Goal: Information Seeking & Learning: Compare options

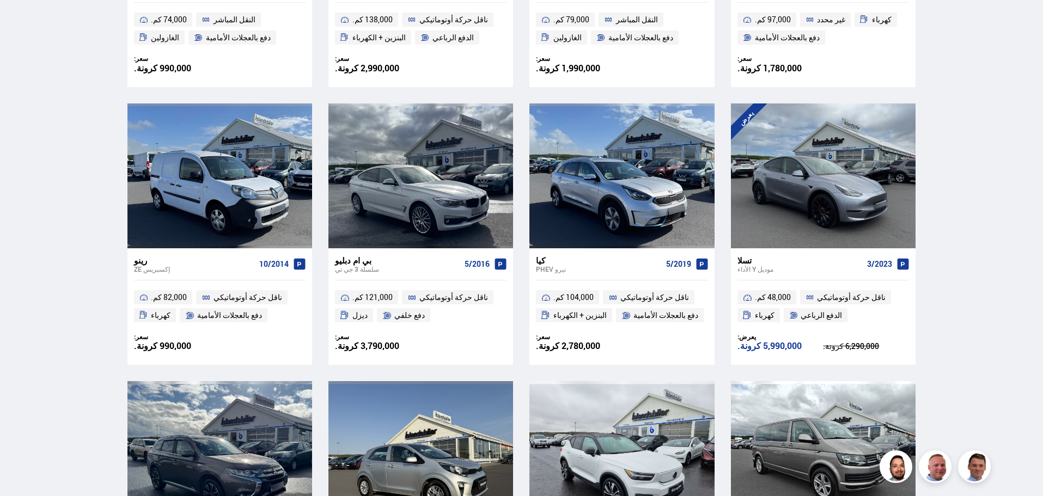
scroll to position [1004, 0]
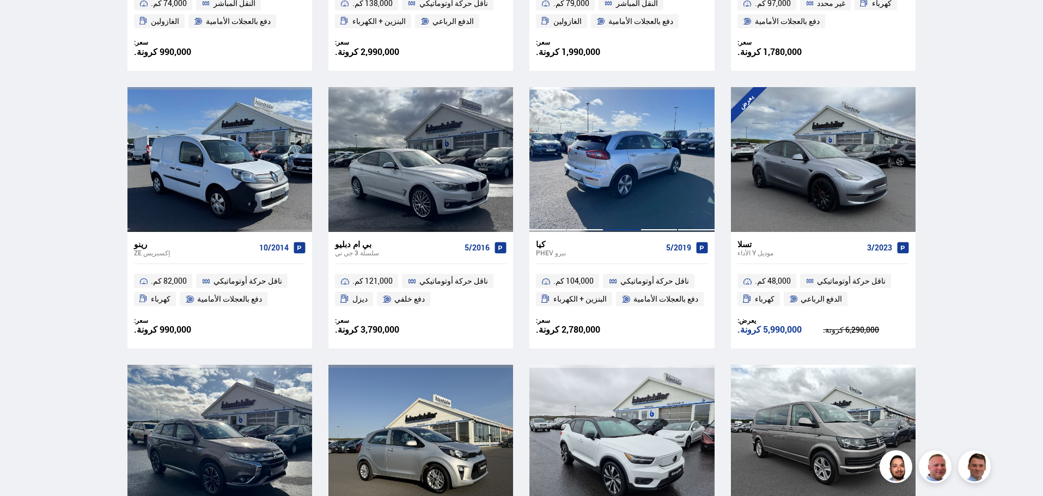
click at [621, 221] on div at bounding box center [621, 159] width 37 height 145
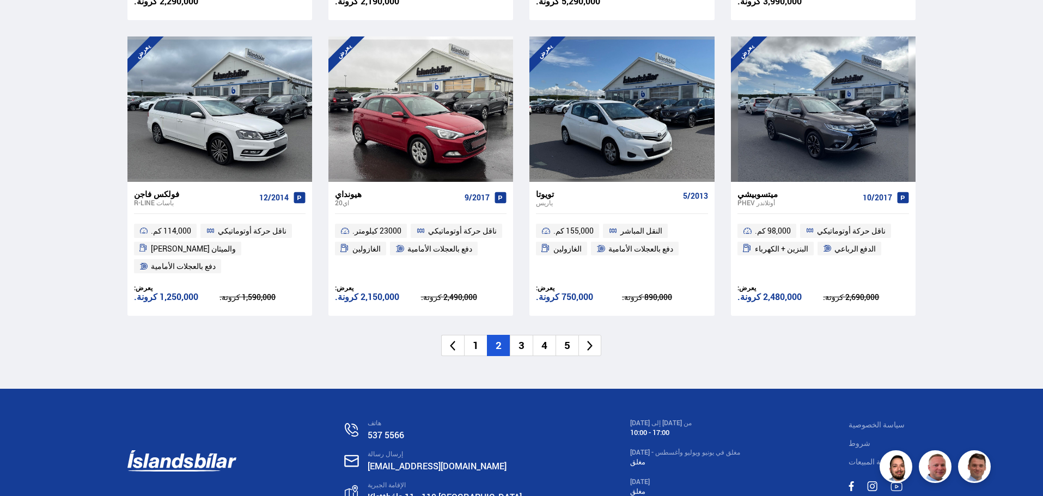
scroll to position [1611, 0]
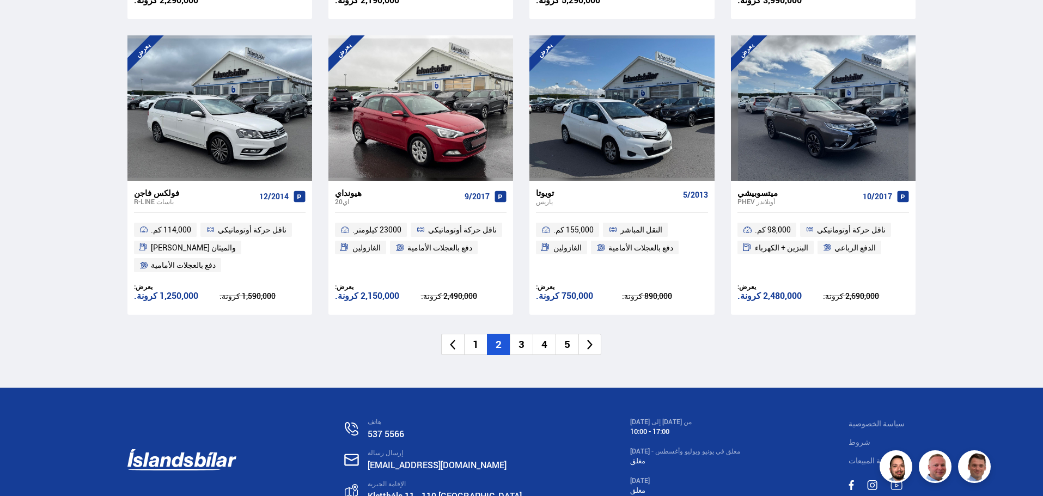
click at [523, 346] on font "3" at bounding box center [521, 344] width 6 height 14
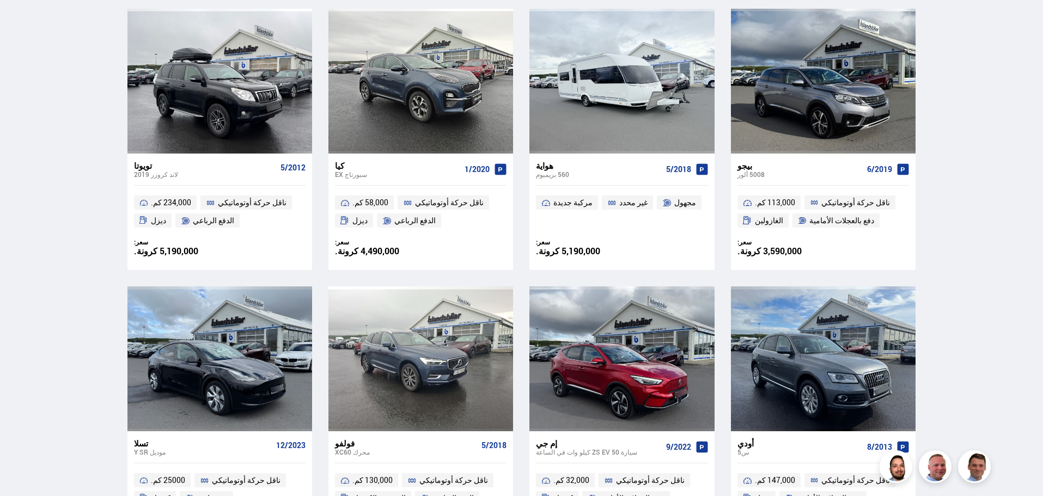
scroll to position [1081, 0]
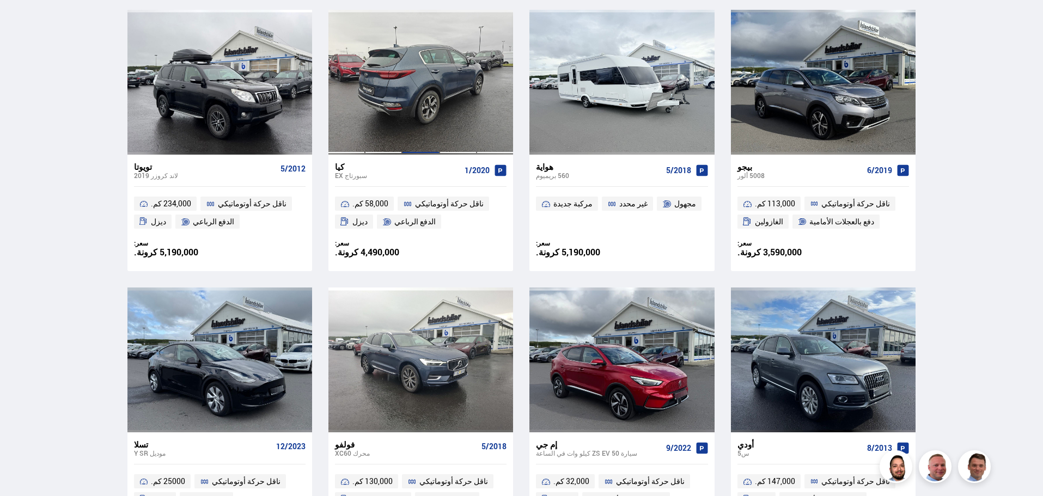
click at [406, 129] on div at bounding box center [420, 82] width 37 height 145
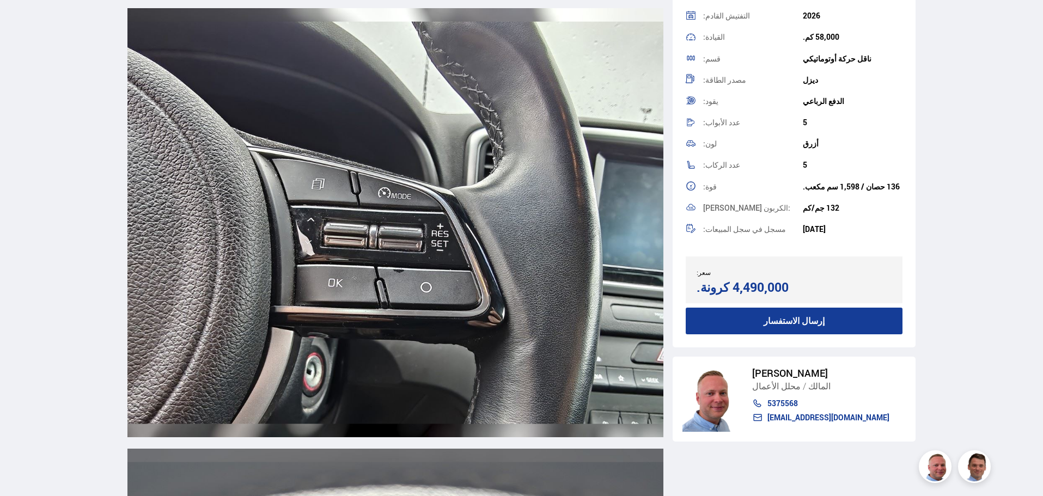
scroll to position [11543, 0]
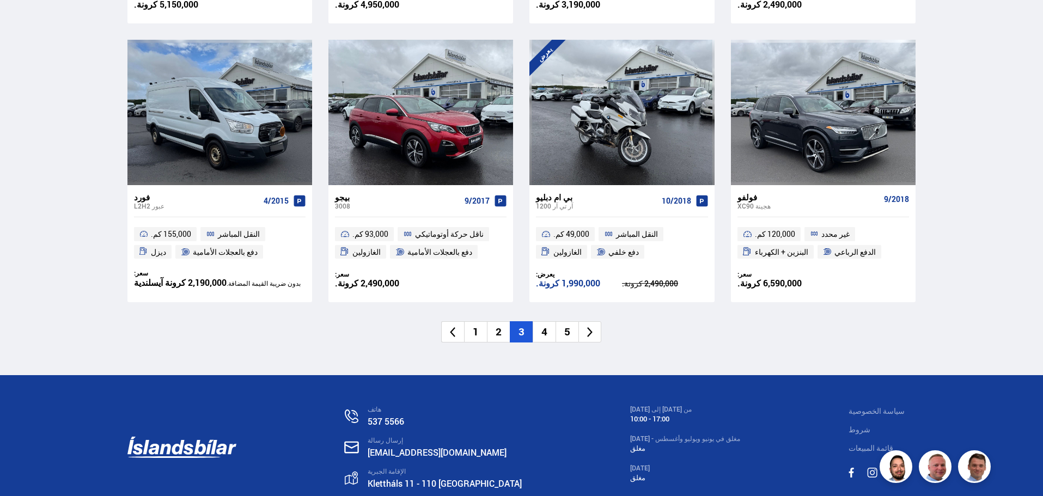
scroll to position [1621, 0]
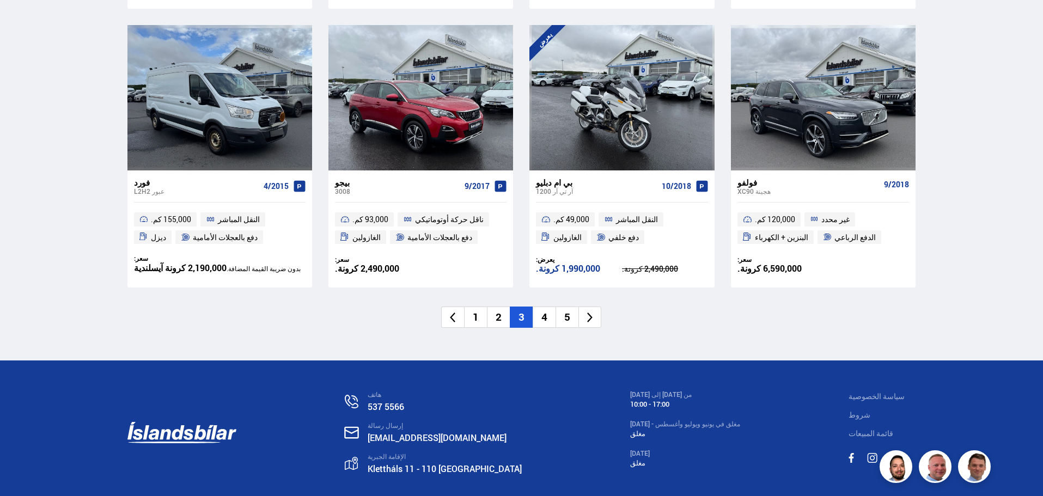
click at [542, 319] on font "4" at bounding box center [544, 317] width 6 height 14
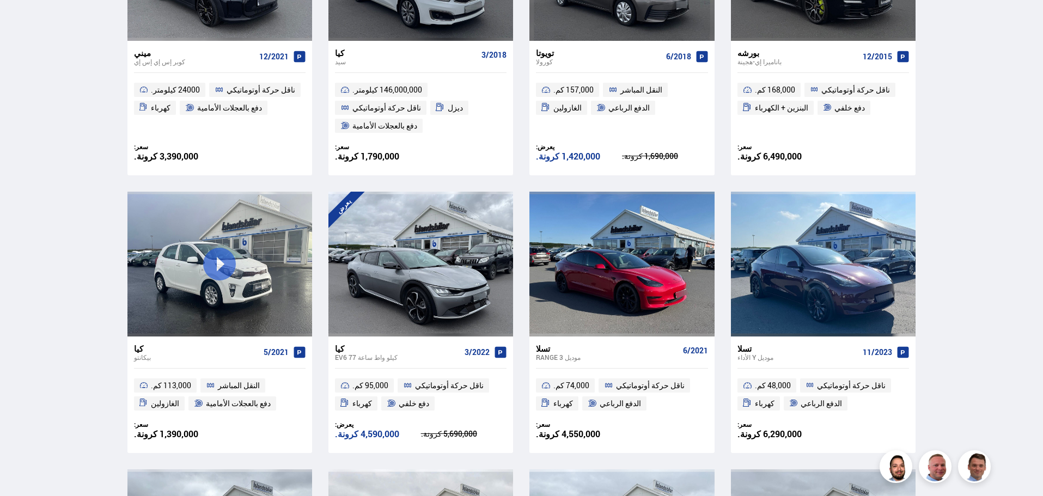
scroll to position [363, 0]
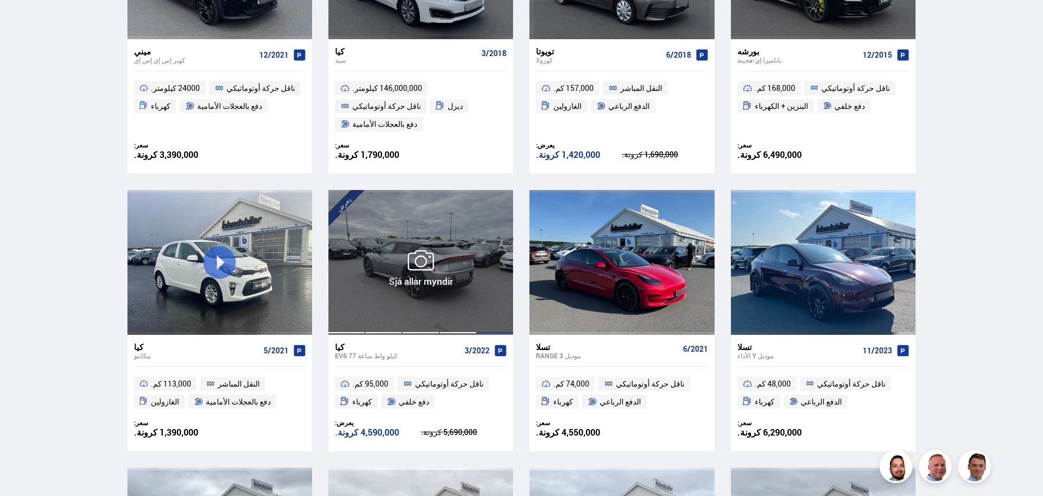
click at [444, 313] on div at bounding box center [457, 262] width 37 height 145
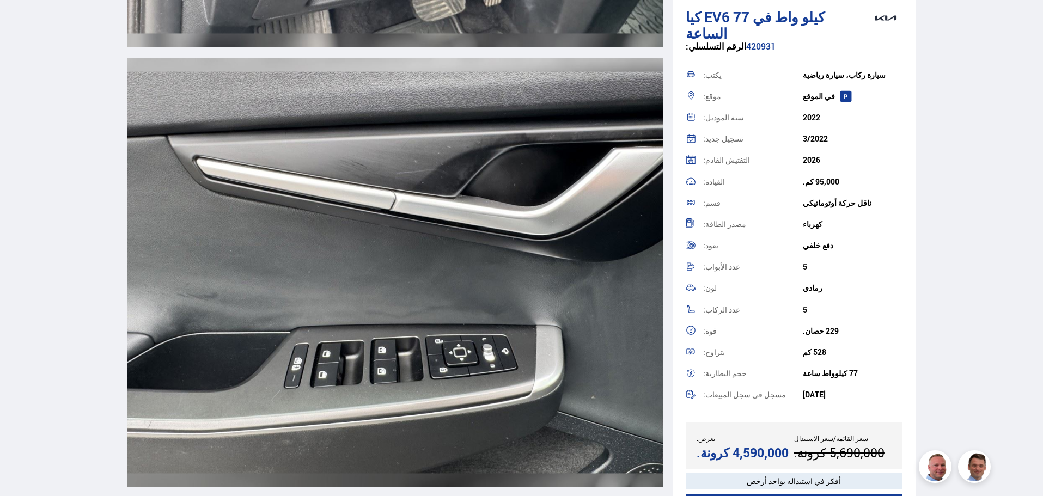
scroll to position [3, 0]
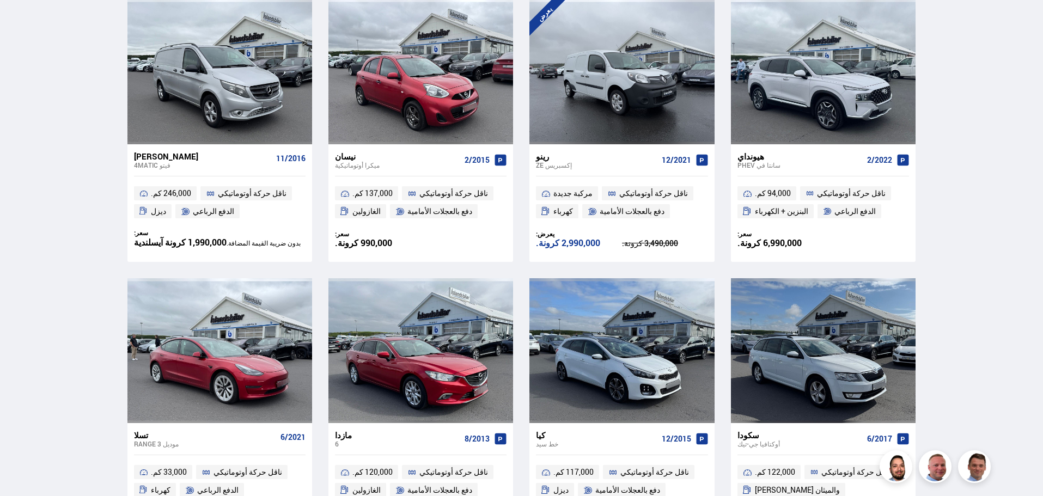
scroll to position [1110, 0]
click at [816, 99] on div at bounding box center [822, 71] width 37 height 145
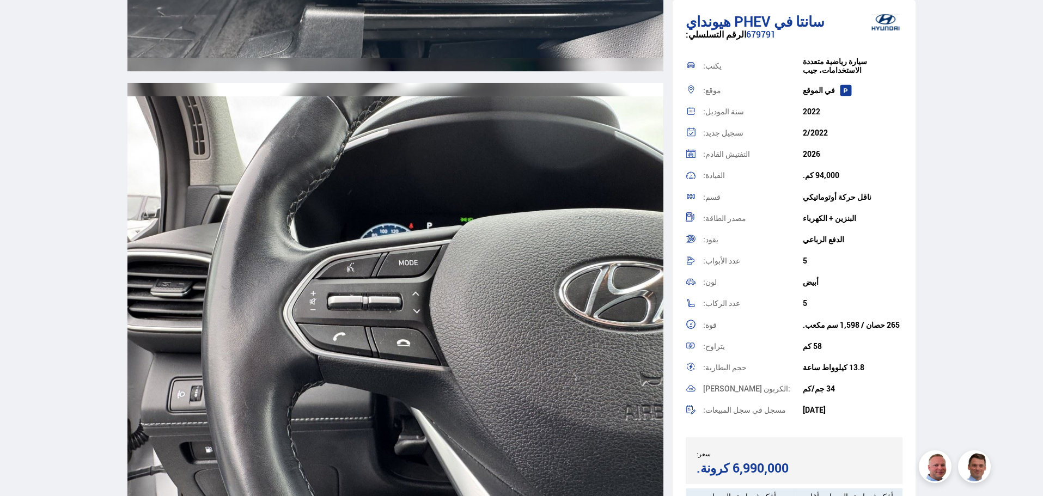
scroll to position [11544, 0]
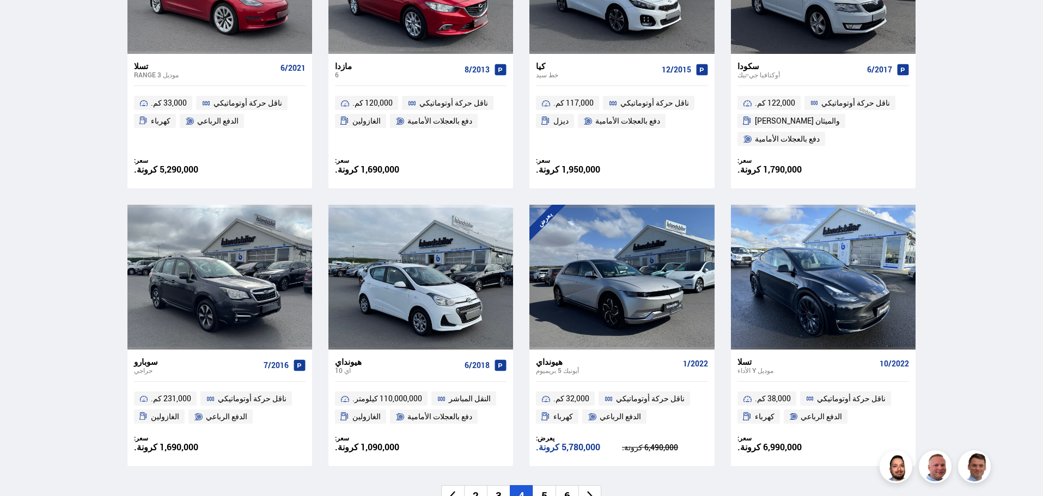
scroll to position [1496, 0]
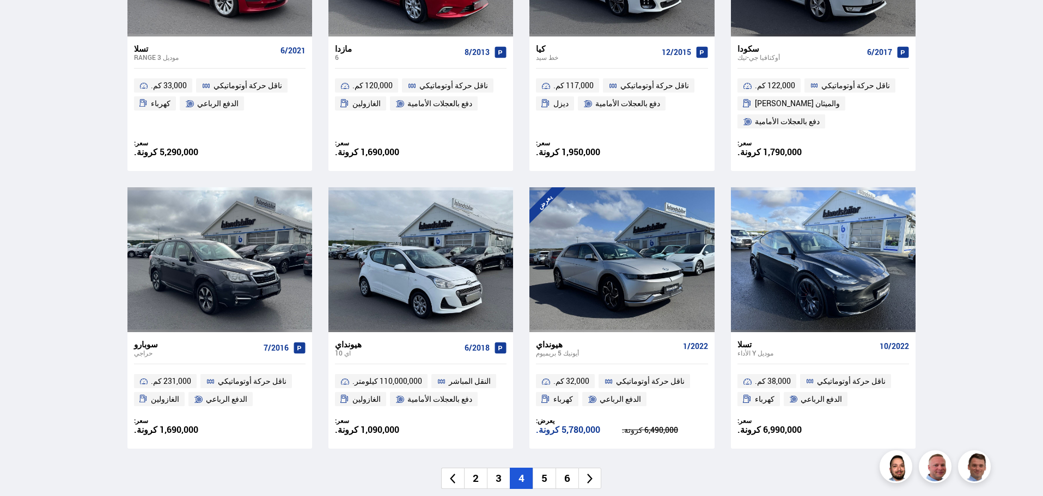
click at [547, 483] on font "5" at bounding box center [544, 478] width 6 height 14
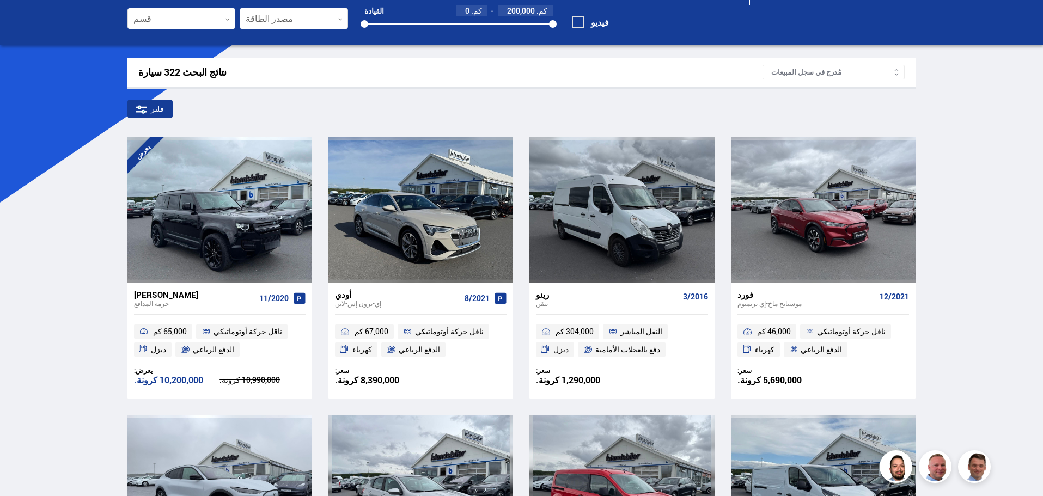
scroll to position [123, 0]
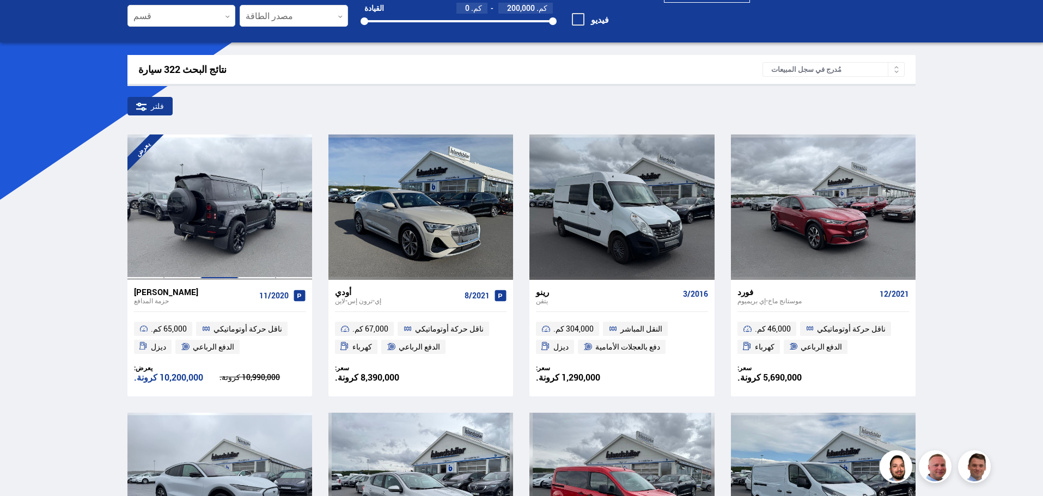
click at [204, 210] on div at bounding box center [219, 207] width 37 height 145
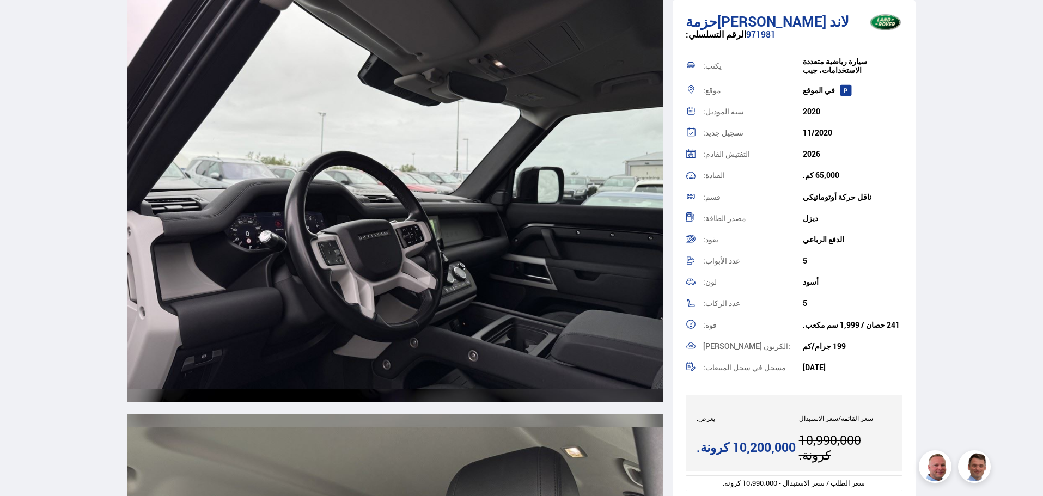
scroll to position [6424, 0]
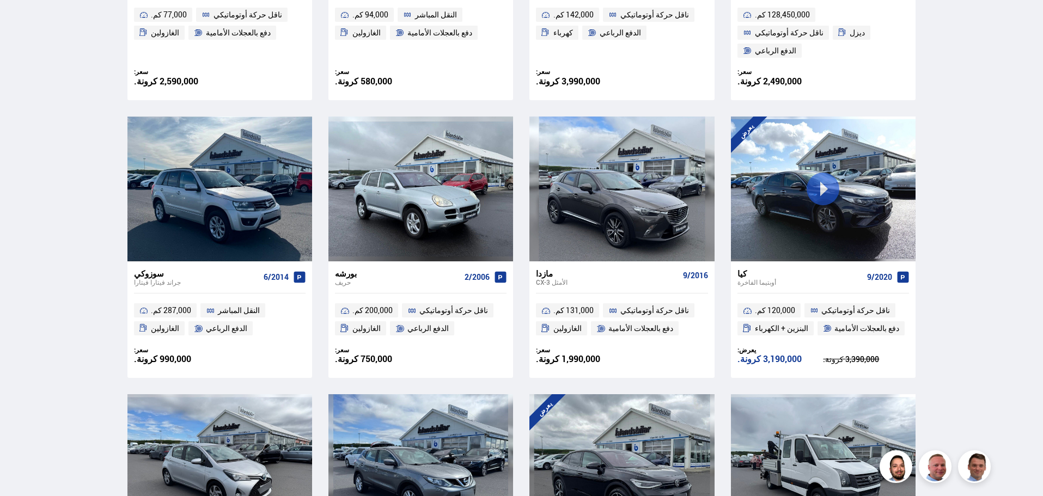
scroll to position [994, 0]
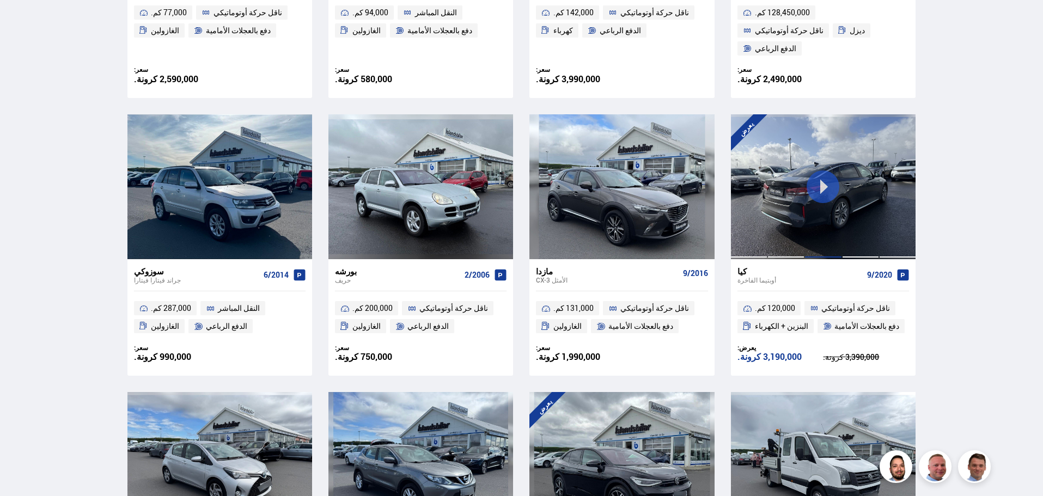
click at [834, 200] on div at bounding box center [822, 186] width 37 height 145
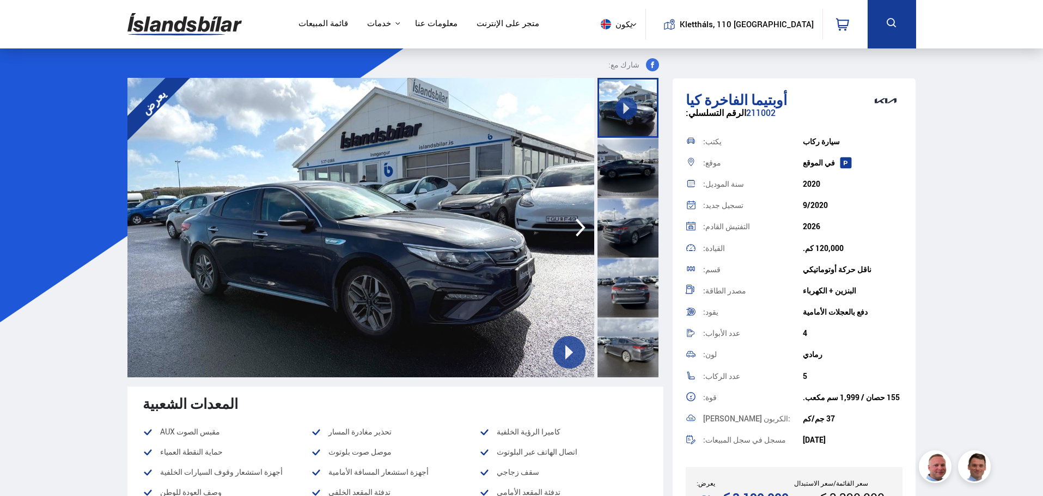
click at [566, 348] on icon at bounding box center [569, 352] width 8 height 14
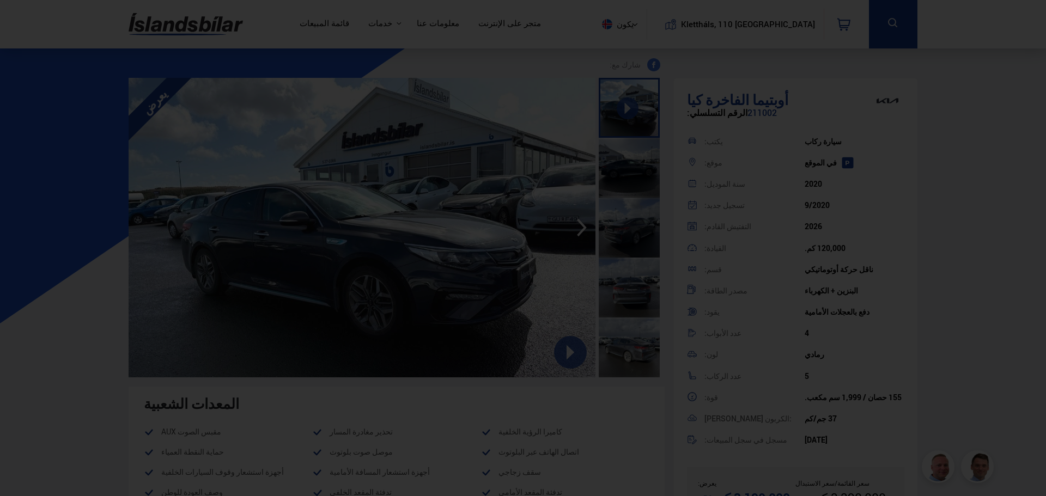
click at [947, 324] on div at bounding box center [523, 248] width 1046 height 496
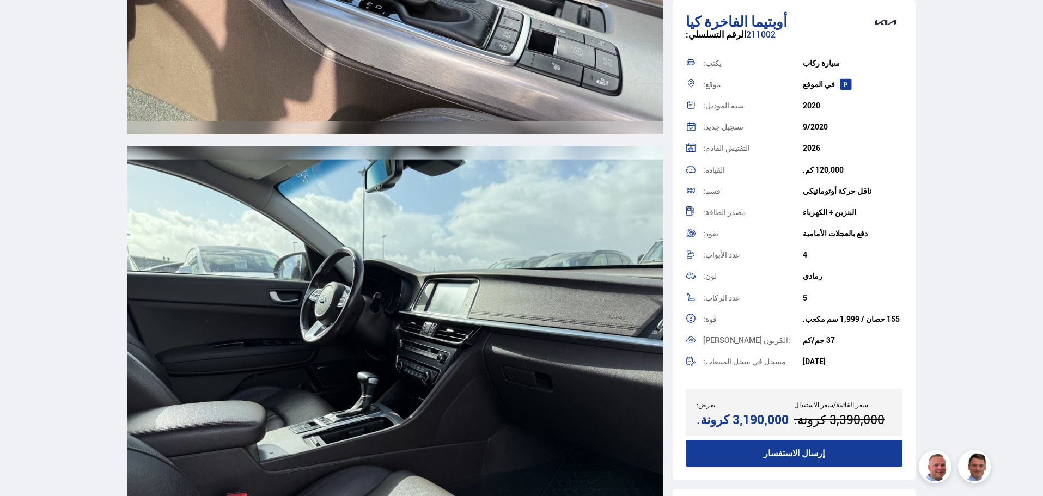
scroll to position [6161, 0]
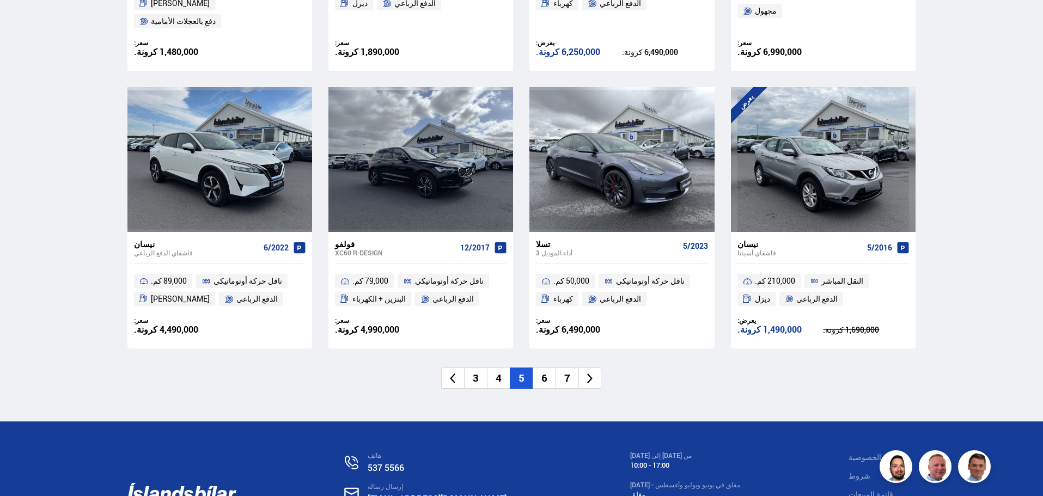
scroll to position [1596, 0]
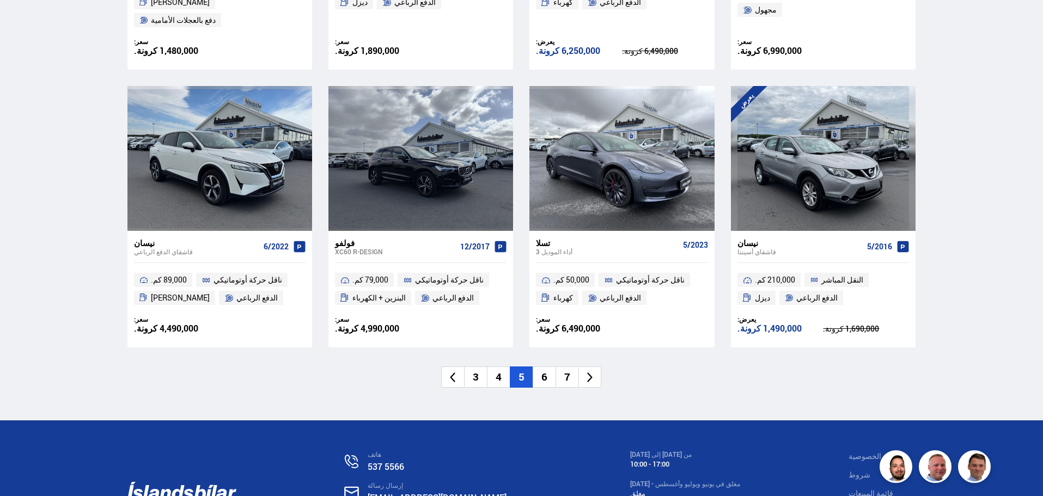
click at [543, 370] on font "6" at bounding box center [544, 377] width 6 height 14
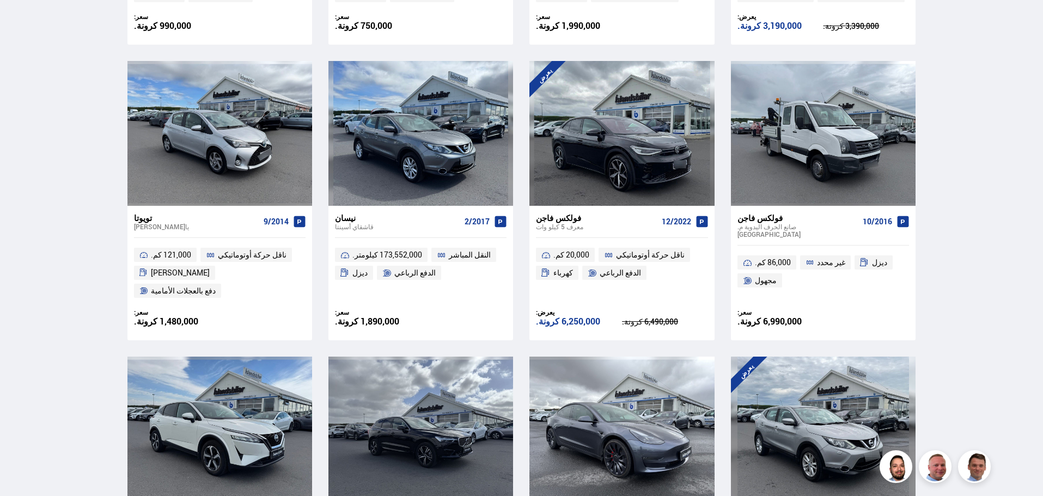
scroll to position [864, 0]
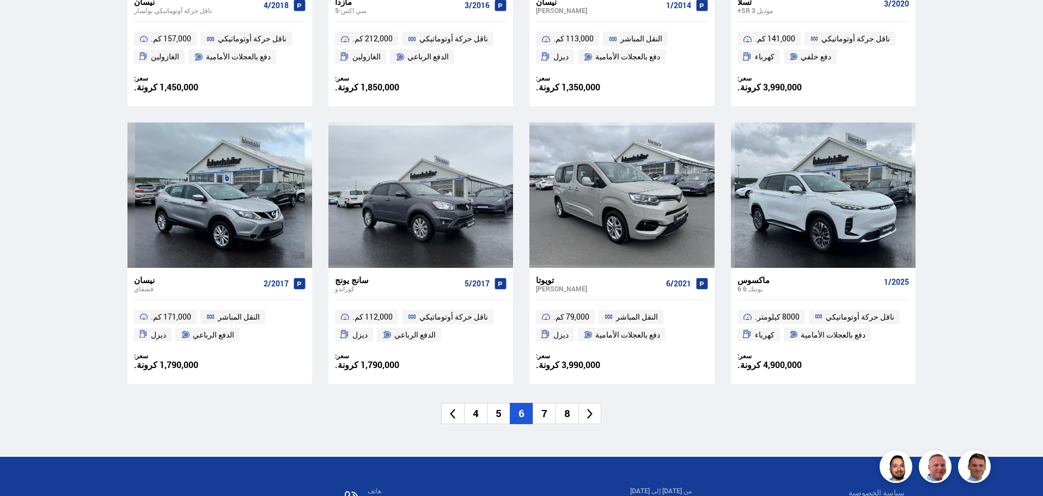
scroll to position [1532, 0]
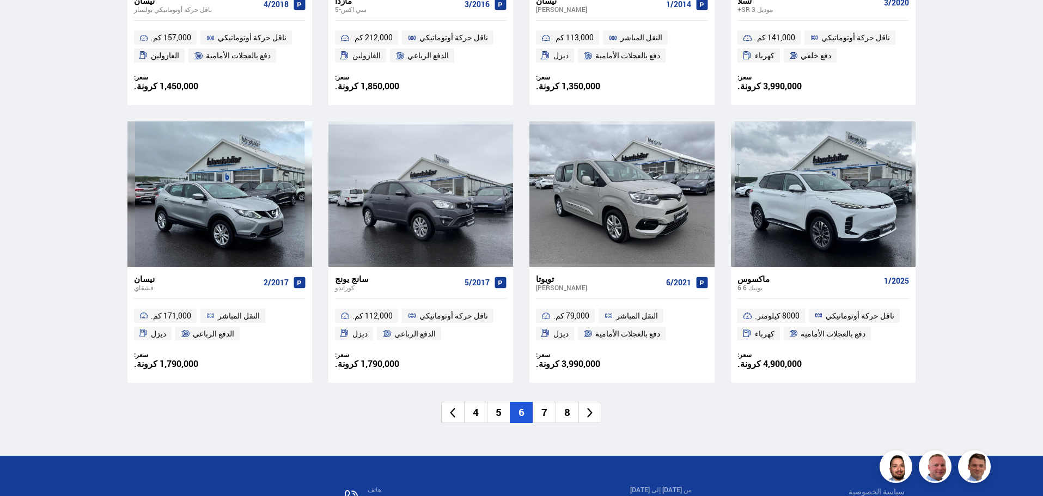
click at [544, 406] on font "7" at bounding box center [544, 412] width 6 height 14
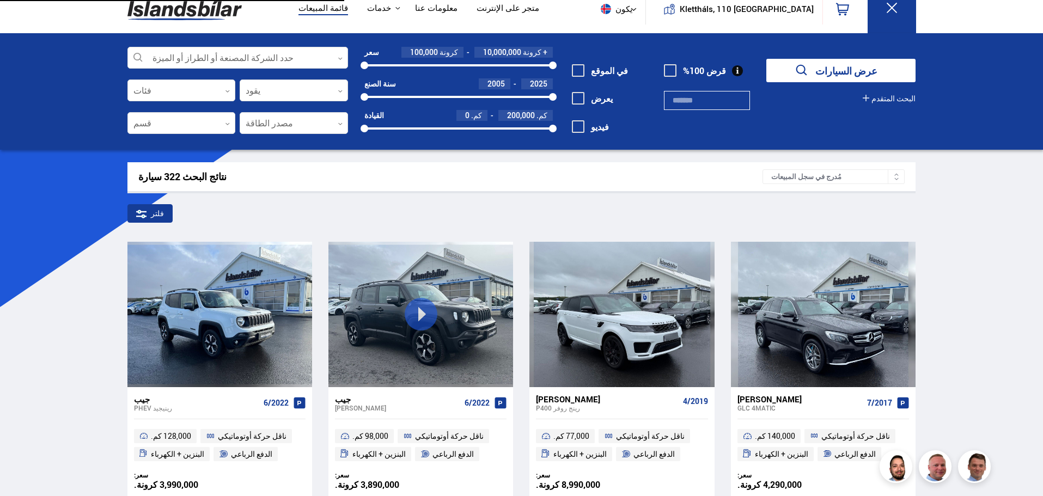
scroll to position [0, 0]
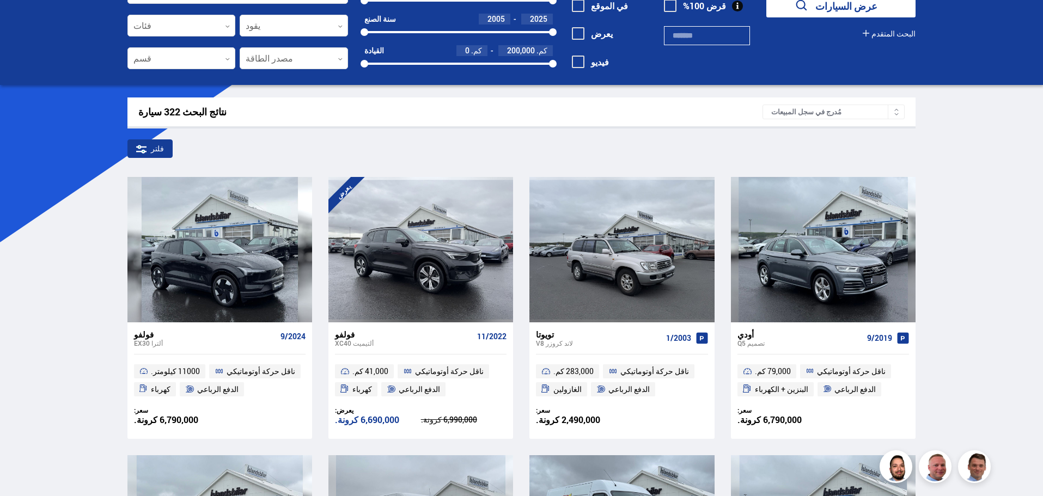
scroll to position [79, 0]
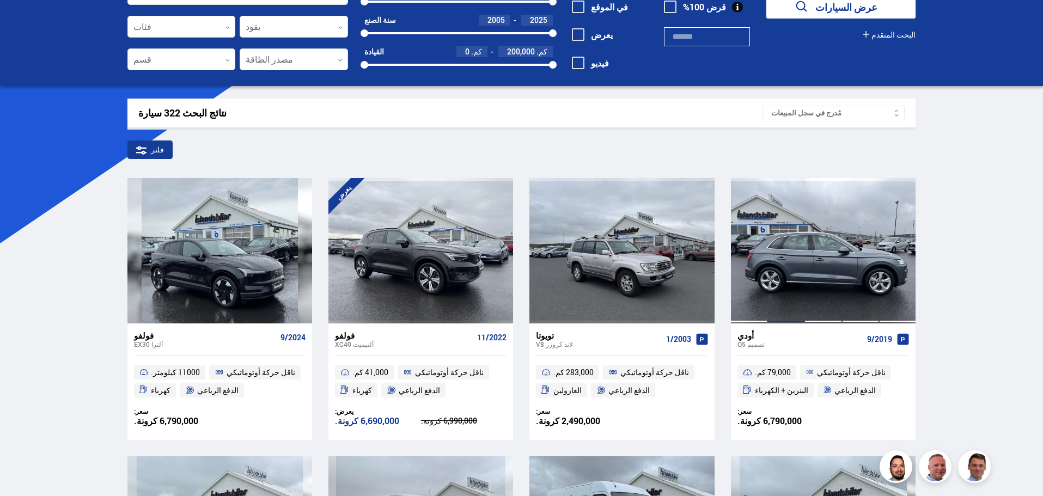
click at [792, 272] on div at bounding box center [785, 250] width 37 height 145
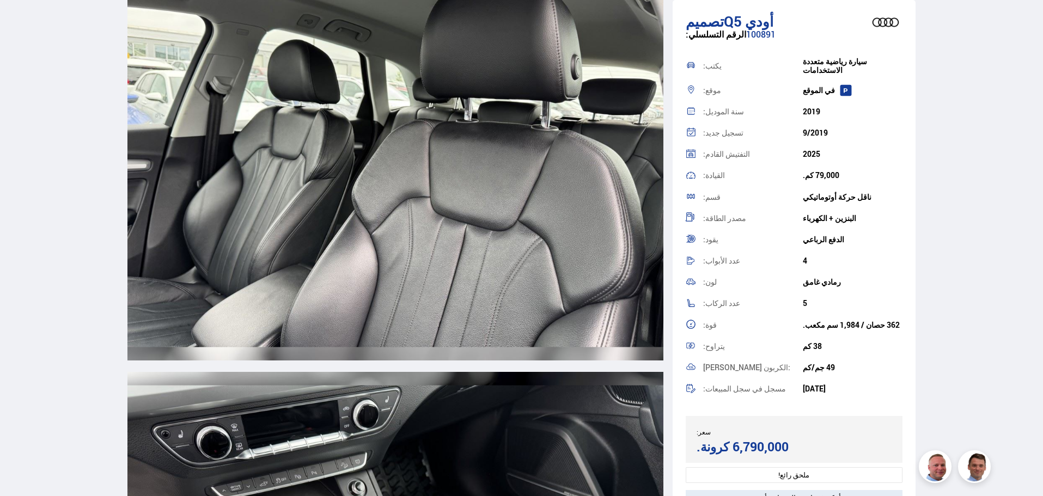
scroll to position [6752, 0]
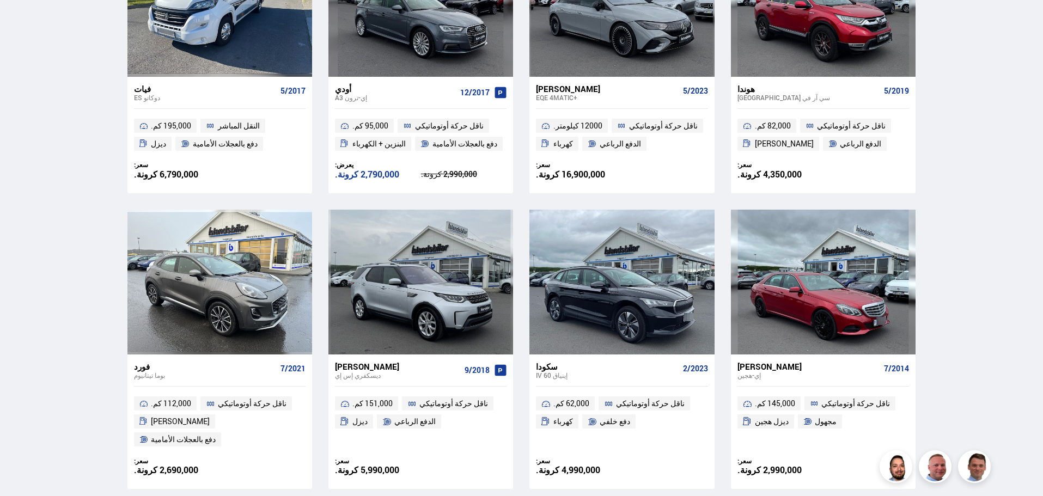
scroll to position [882, 0]
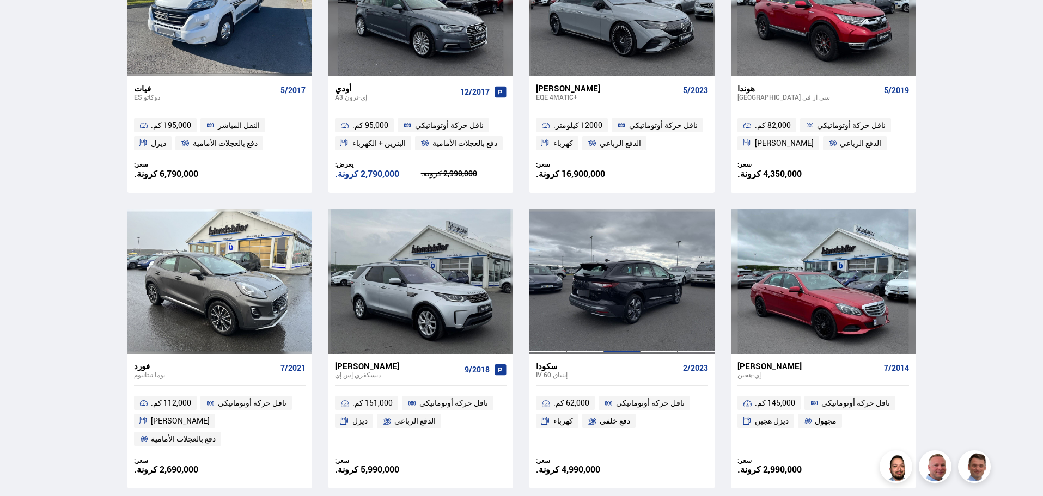
click at [616, 326] on div at bounding box center [621, 281] width 37 height 145
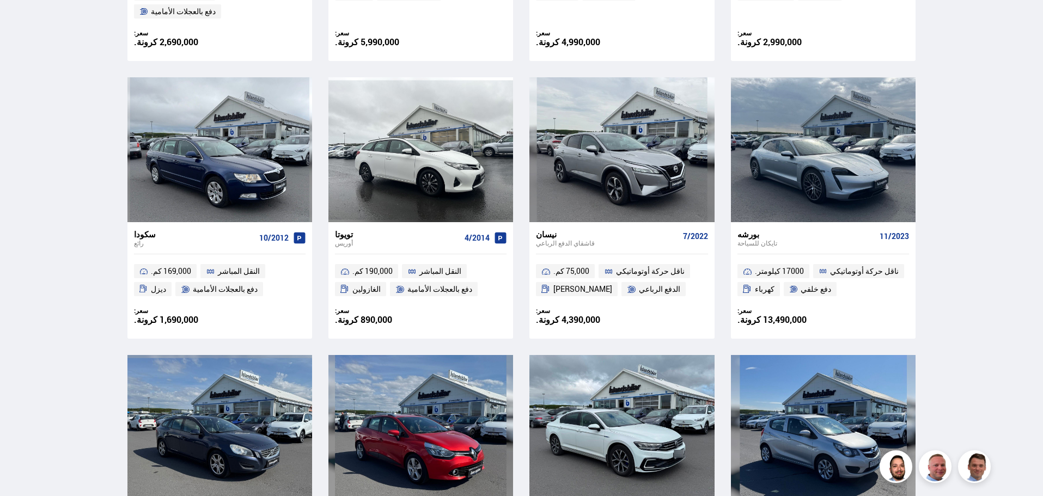
scroll to position [1309, 0]
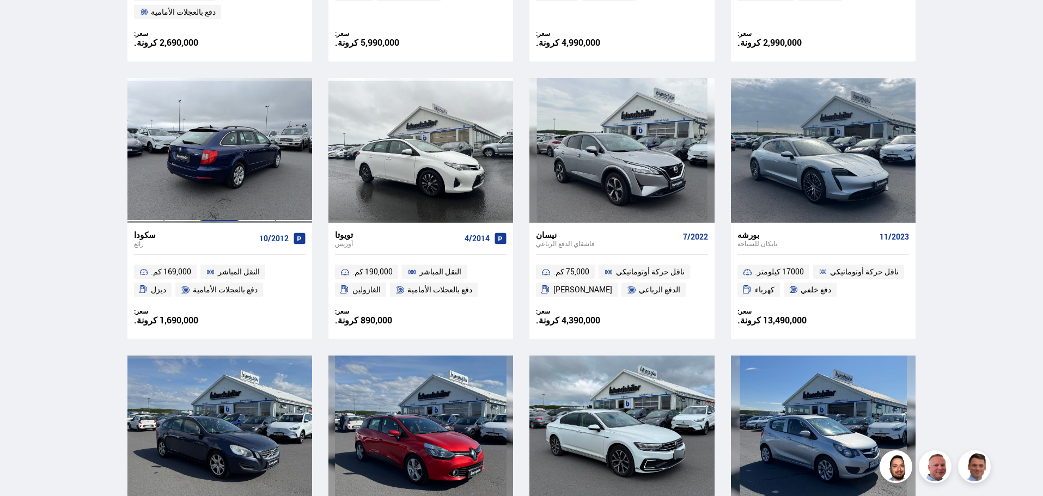
click at [212, 184] on div at bounding box center [219, 150] width 37 height 145
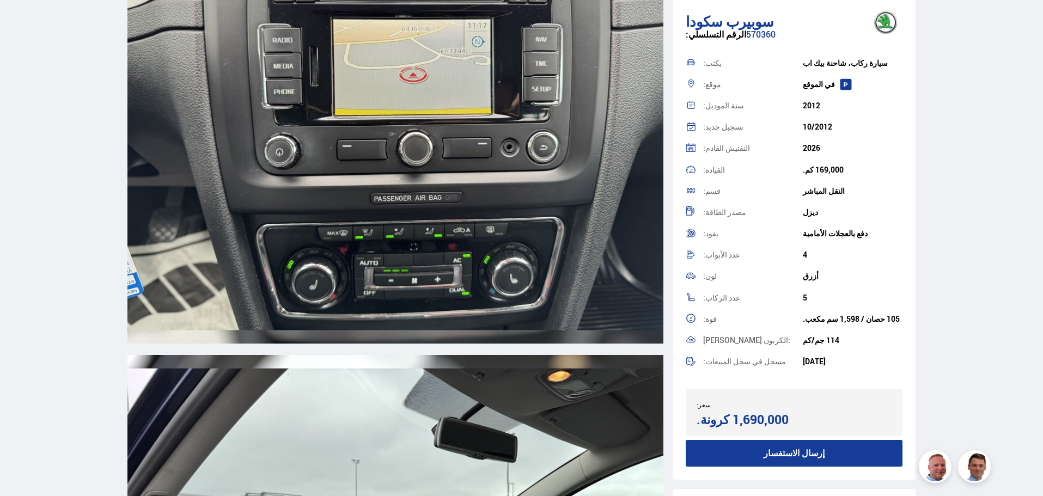
scroll to position [5488, 0]
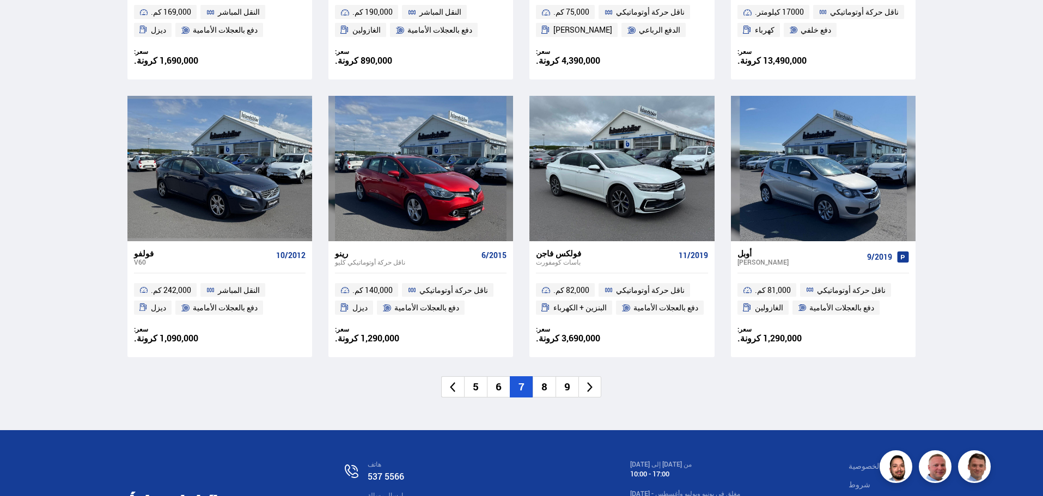
scroll to position [1678, 0]
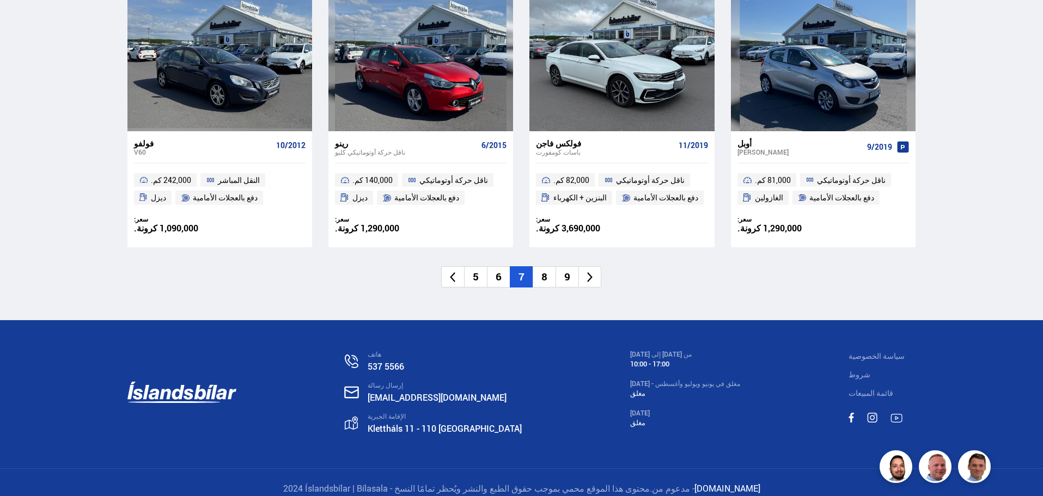
click at [546, 270] on font "8" at bounding box center [544, 277] width 6 height 14
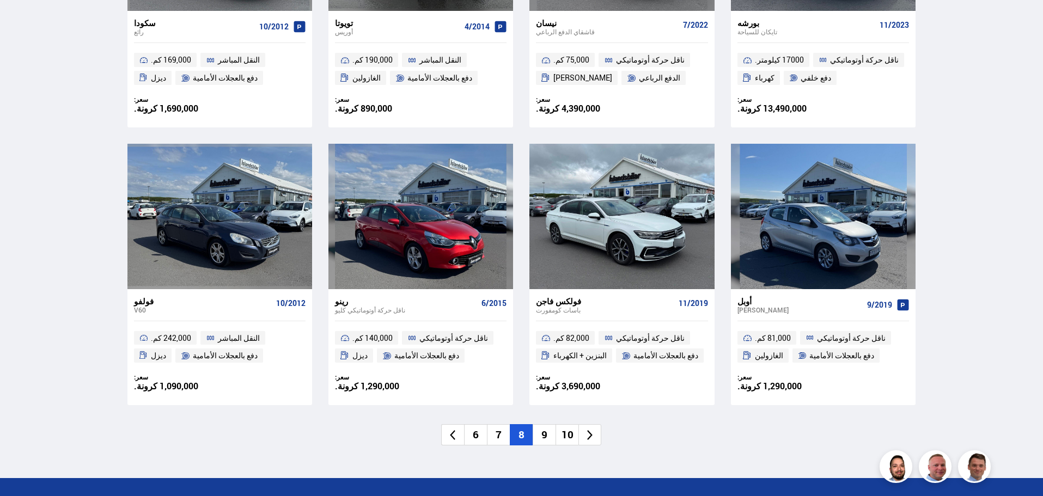
scroll to position [1109, 0]
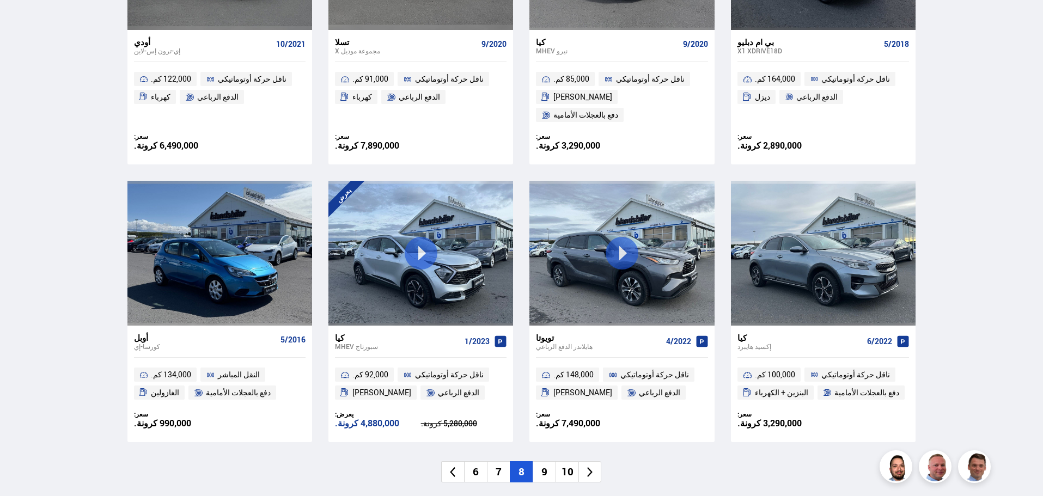
scroll to position [1503, 0]
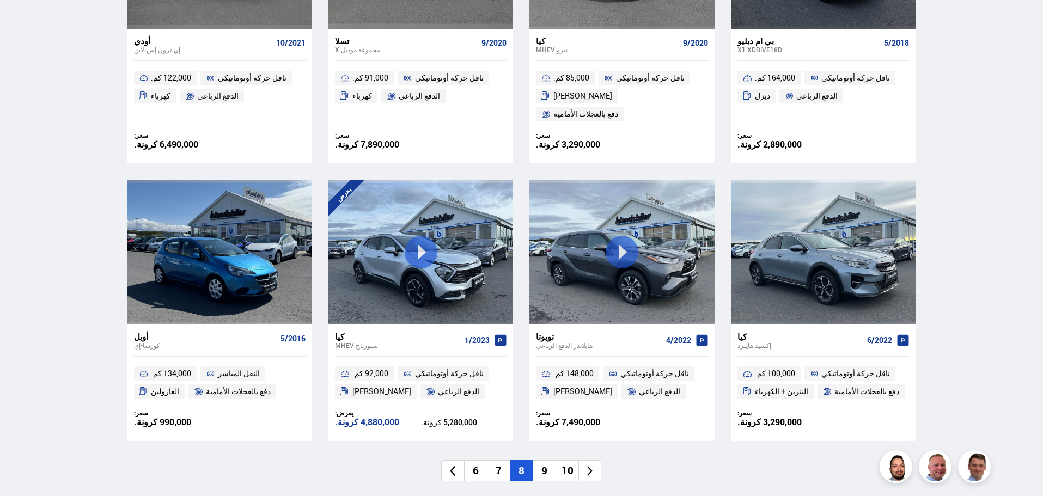
click at [545, 463] on font "9" at bounding box center [544, 470] width 6 height 14
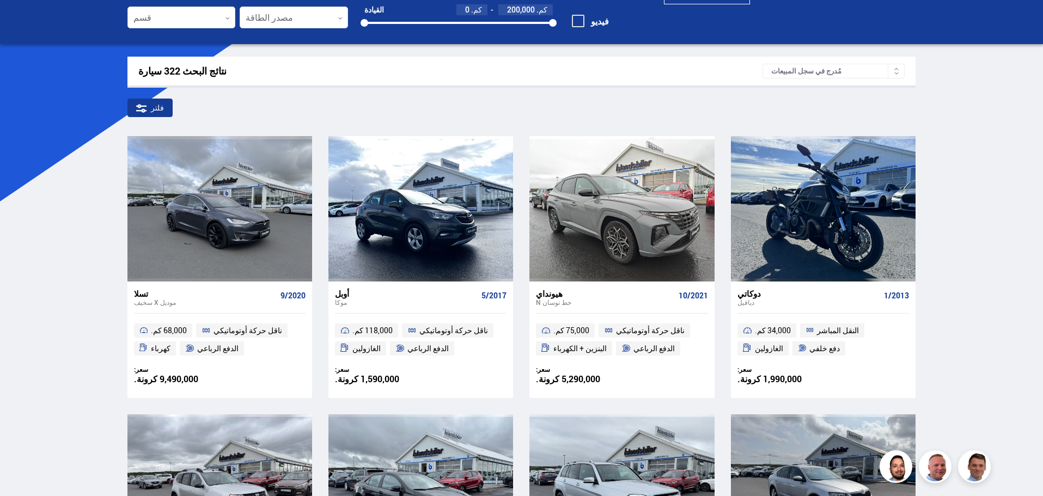
scroll to position [122, 0]
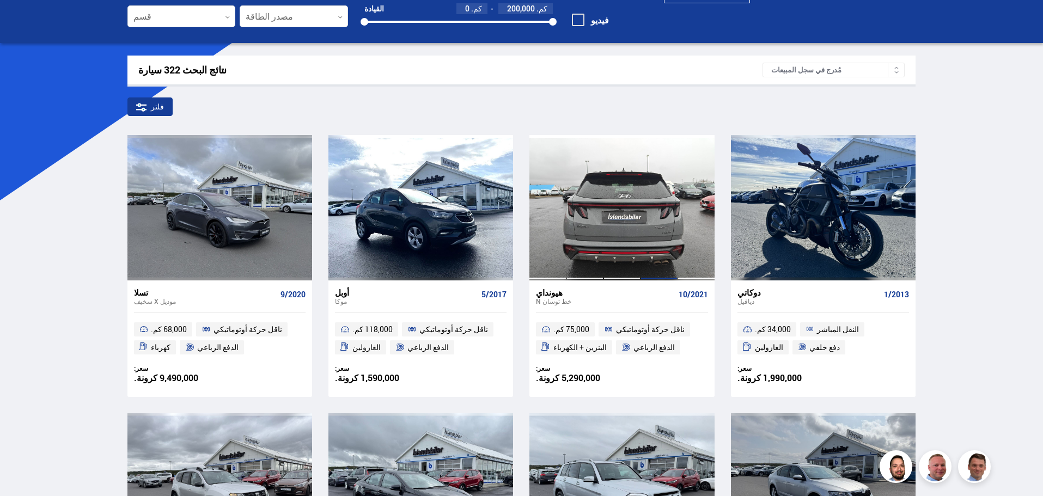
click at [658, 245] on div at bounding box center [658, 207] width 37 height 145
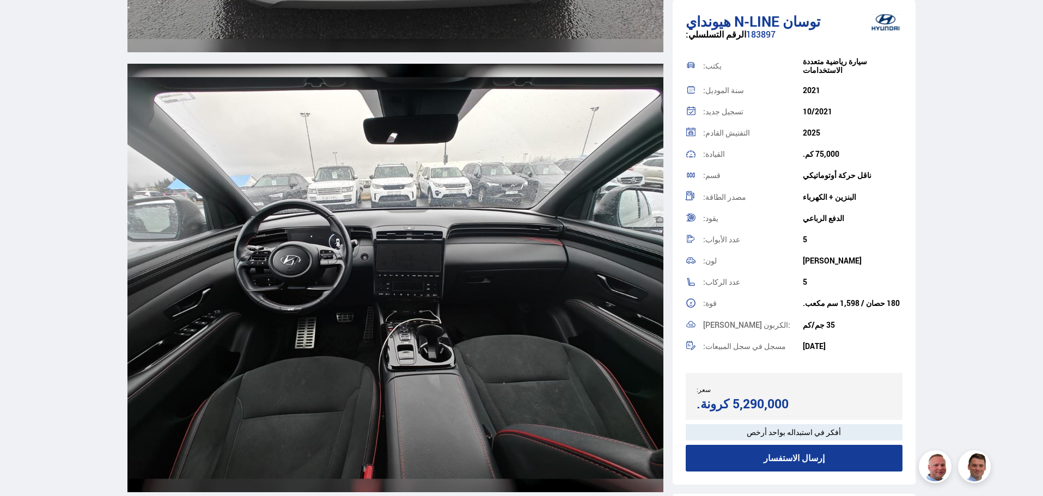
scroll to position [4800, 0]
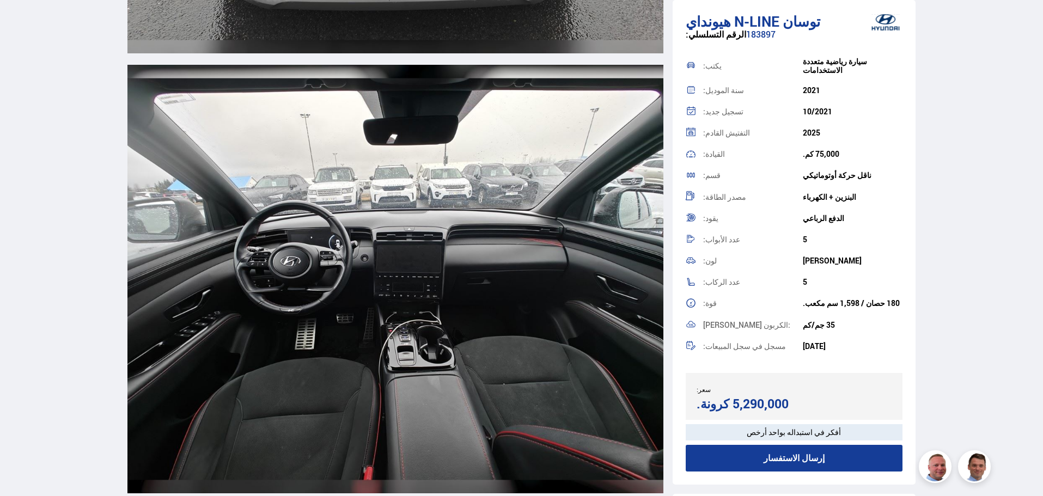
click at [383, 333] on img at bounding box center [395, 279] width 536 height 429
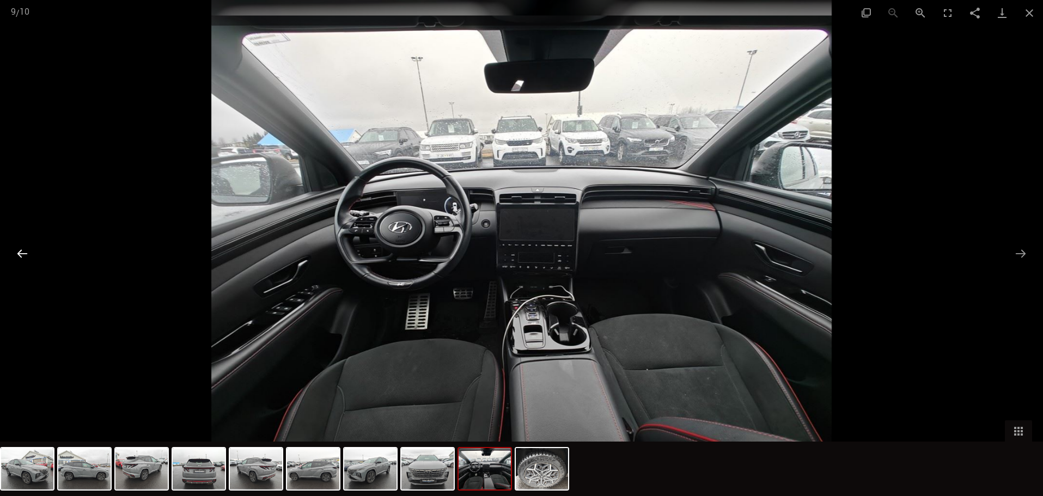
click at [23, 259] on button "الشريحة السابقة" at bounding box center [22, 253] width 23 height 21
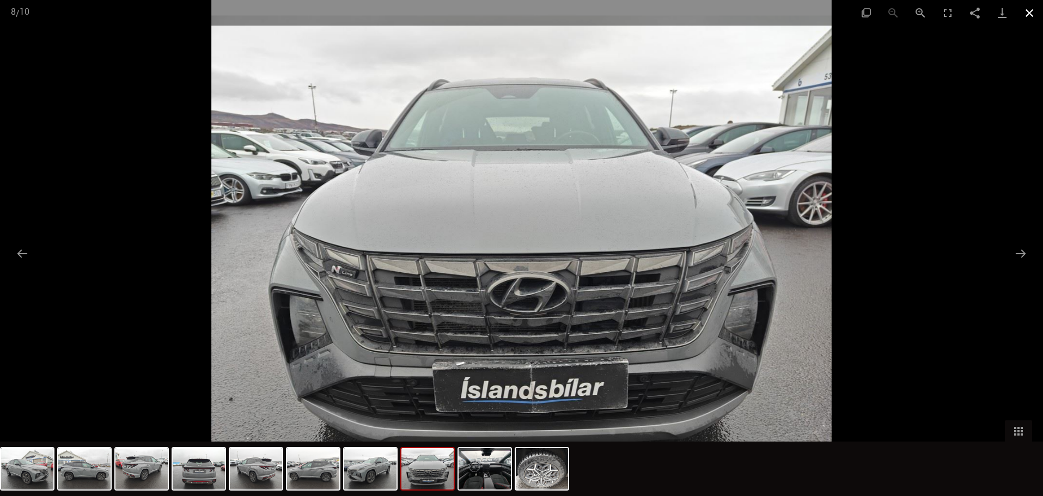
click at [1030, 21] on button "إغلاق المعرض" at bounding box center [1029, 13] width 27 height 26
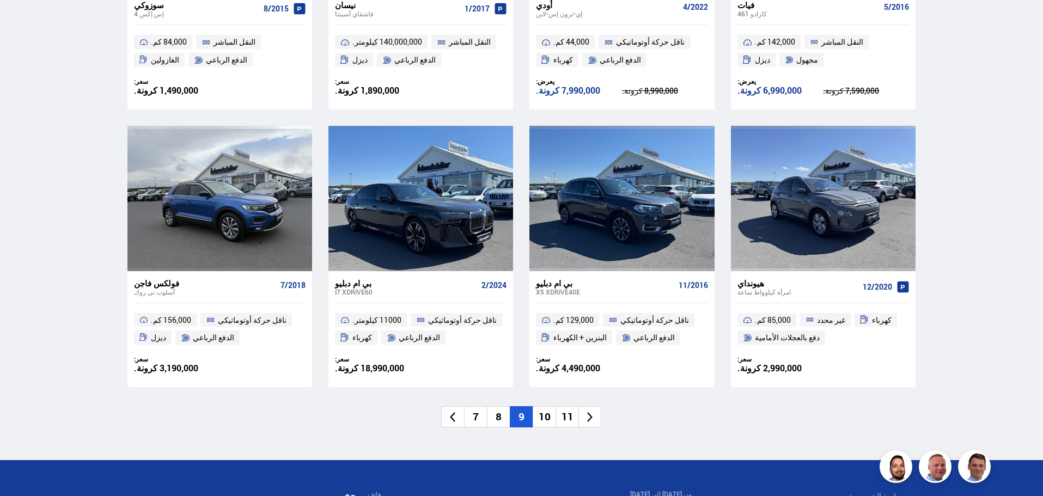
scroll to position [1539, 0]
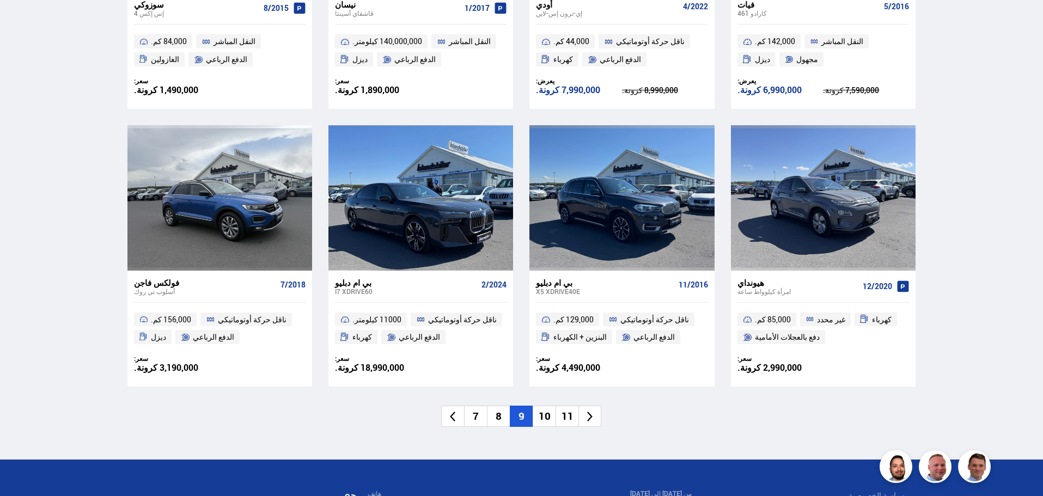
click at [547, 418] on font "10" at bounding box center [545, 416] width 12 height 14
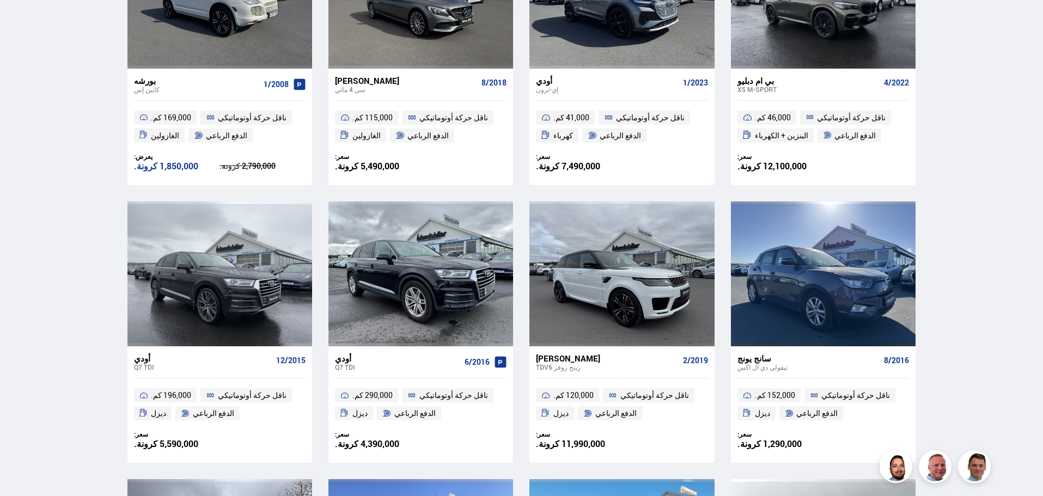
scroll to position [614, 0]
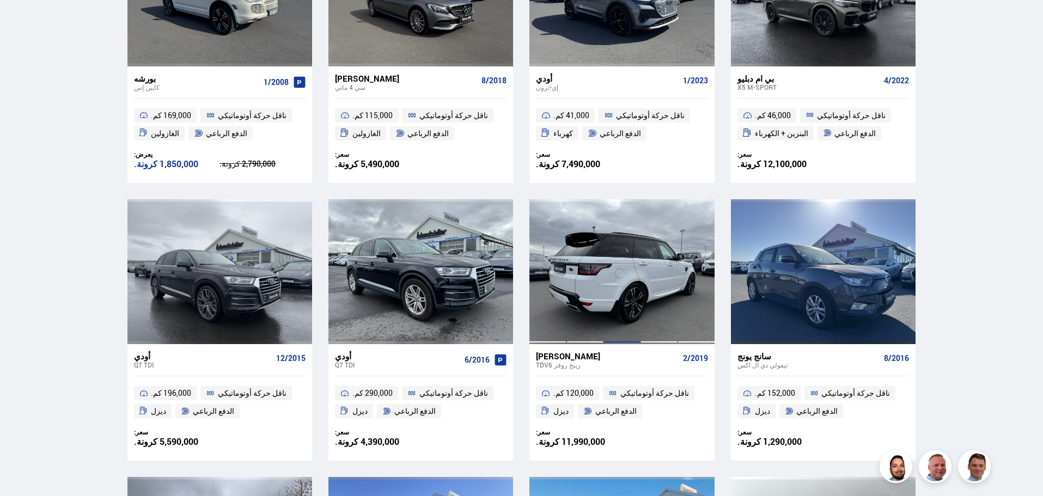
click at [607, 274] on div at bounding box center [621, 271] width 37 height 145
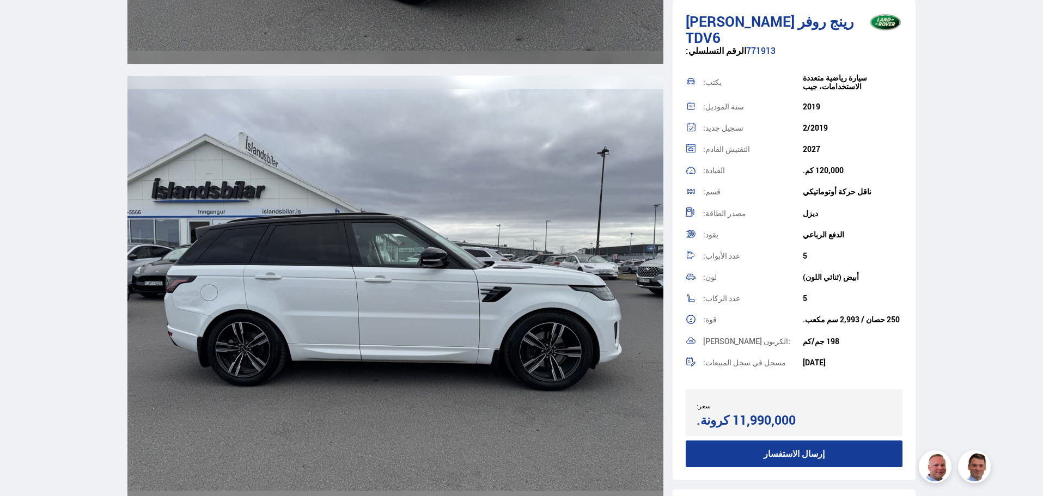
scroll to position [1770, 0]
click at [404, 301] on img at bounding box center [395, 289] width 536 height 429
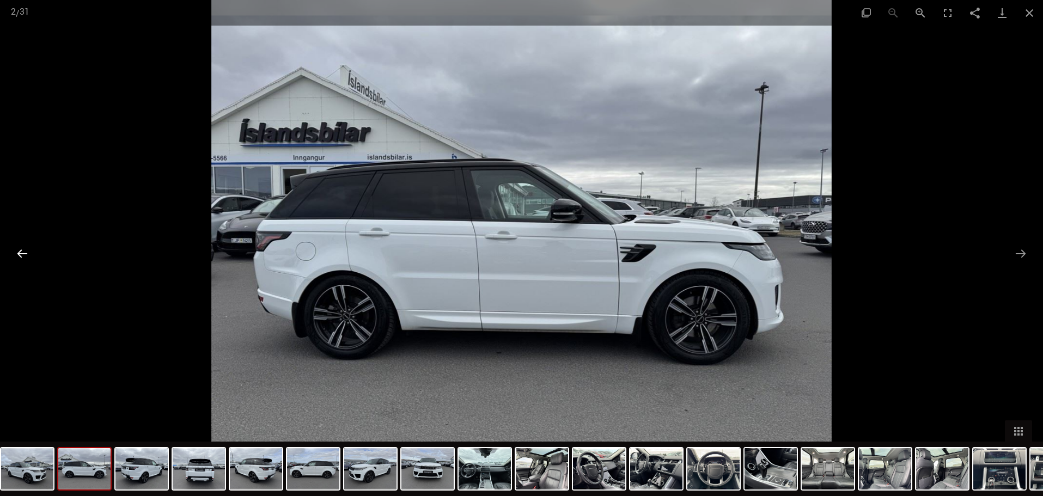
click at [23, 258] on button "الشريحة السابقة" at bounding box center [22, 253] width 23 height 21
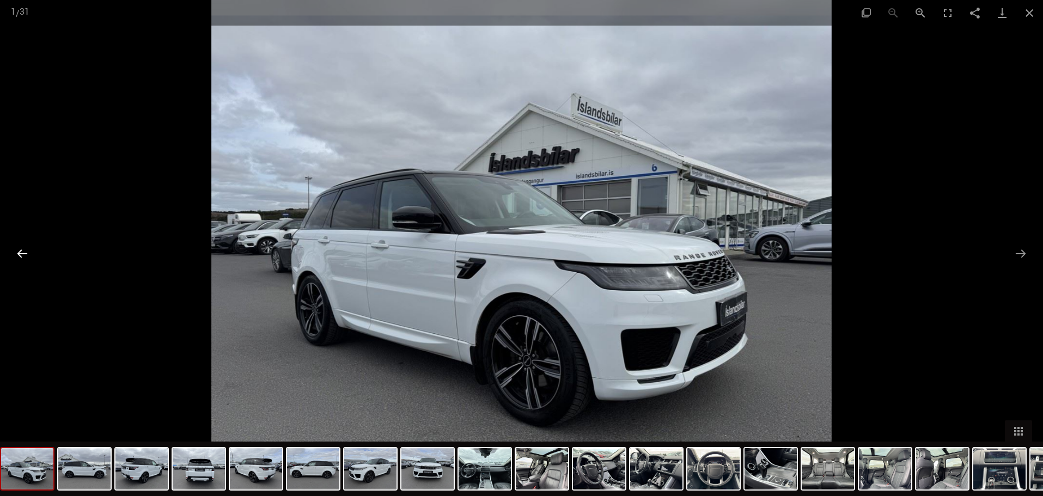
click at [23, 258] on button "الشريحة السابقة" at bounding box center [22, 253] width 23 height 21
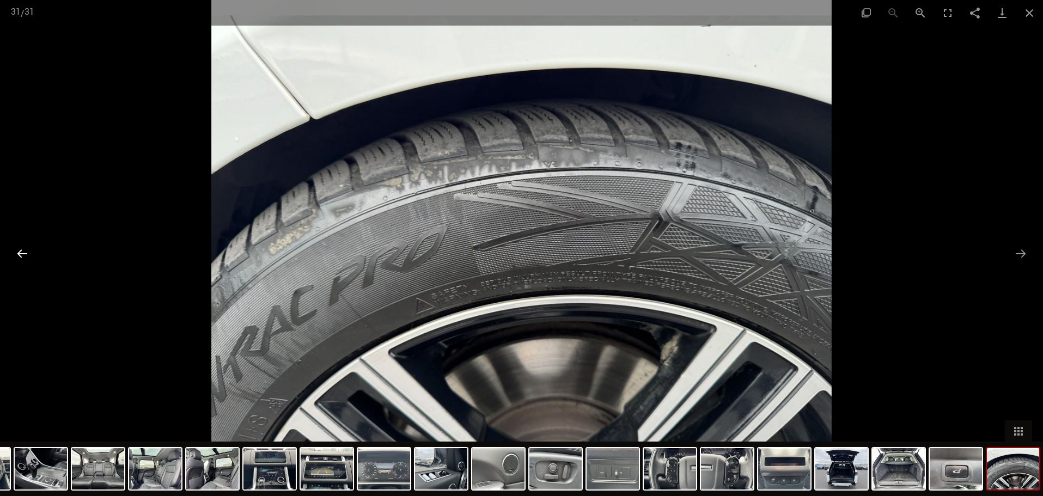
click at [23, 258] on button "الشريحة السابقة" at bounding box center [22, 253] width 23 height 21
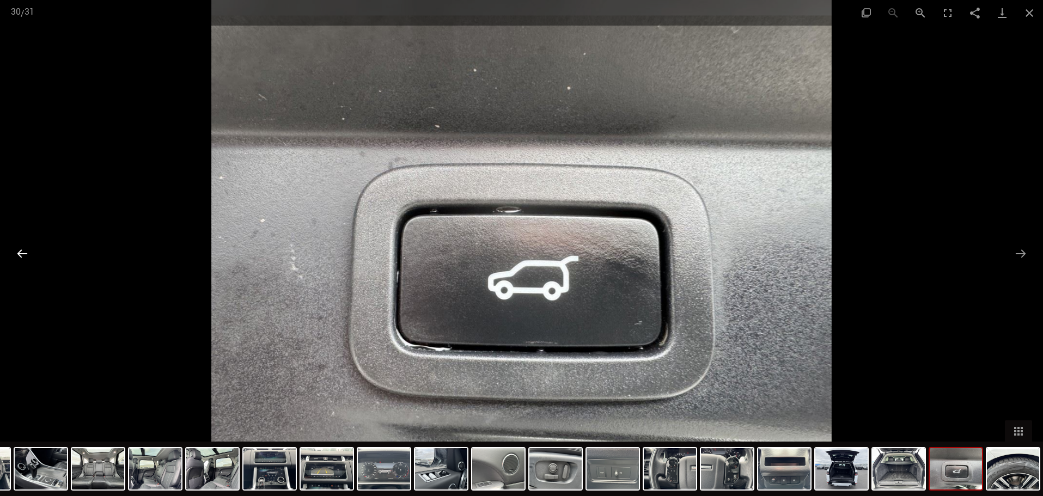
click at [23, 258] on button "الشريحة السابقة" at bounding box center [22, 253] width 23 height 21
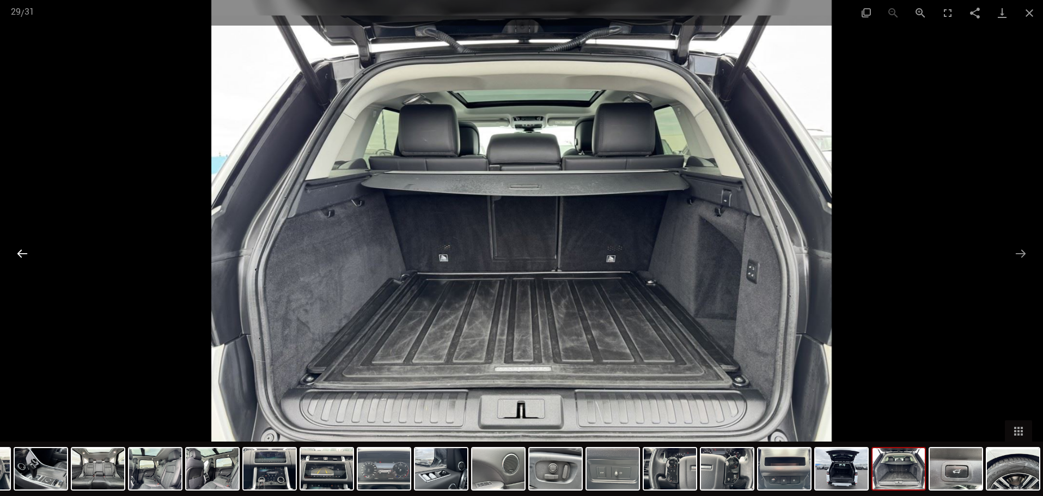
click at [23, 258] on button "الشريحة السابقة" at bounding box center [22, 253] width 23 height 21
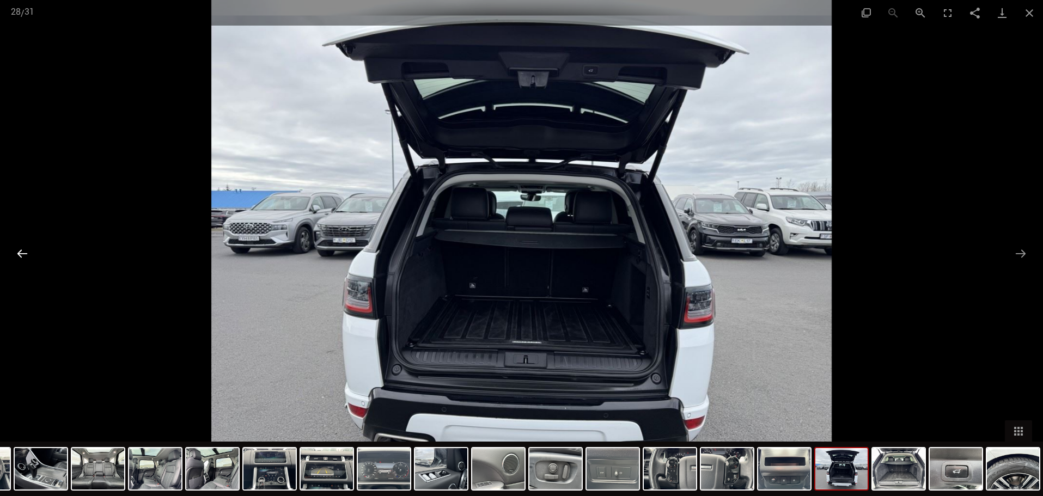
click at [23, 258] on button "الشريحة السابقة" at bounding box center [22, 253] width 23 height 21
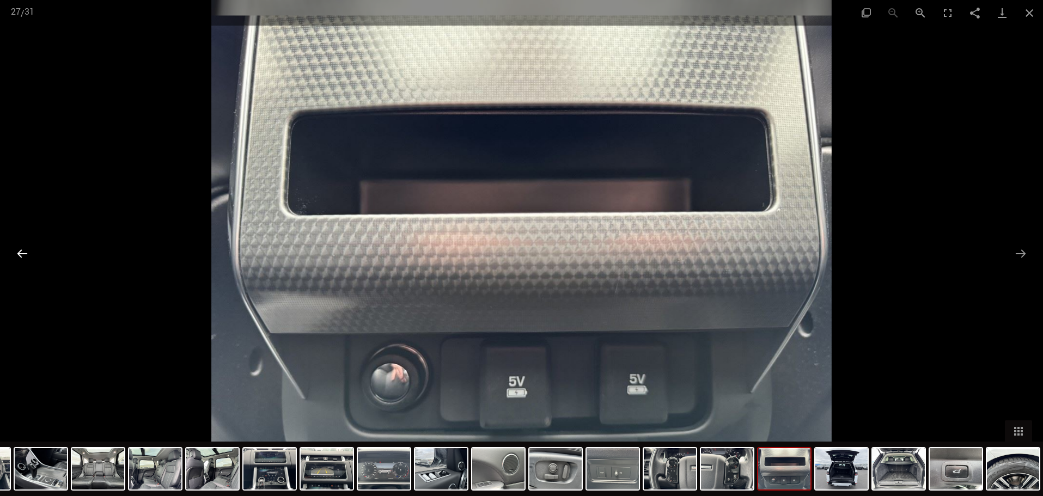
click at [23, 258] on button "الشريحة السابقة" at bounding box center [22, 253] width 23 height 21
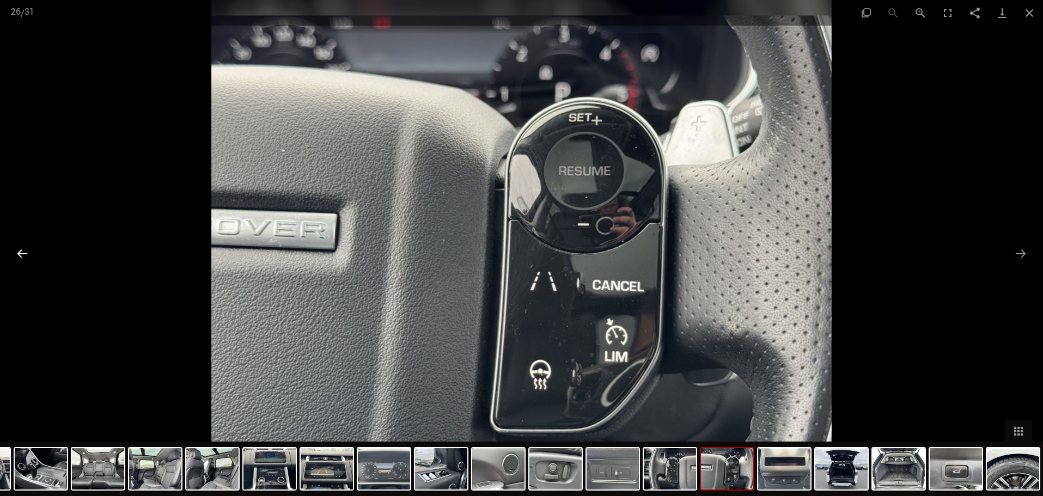
click at [23, 258] on button "الشريحة السابقة" at bounding box center [22, 253] width 23 height 21
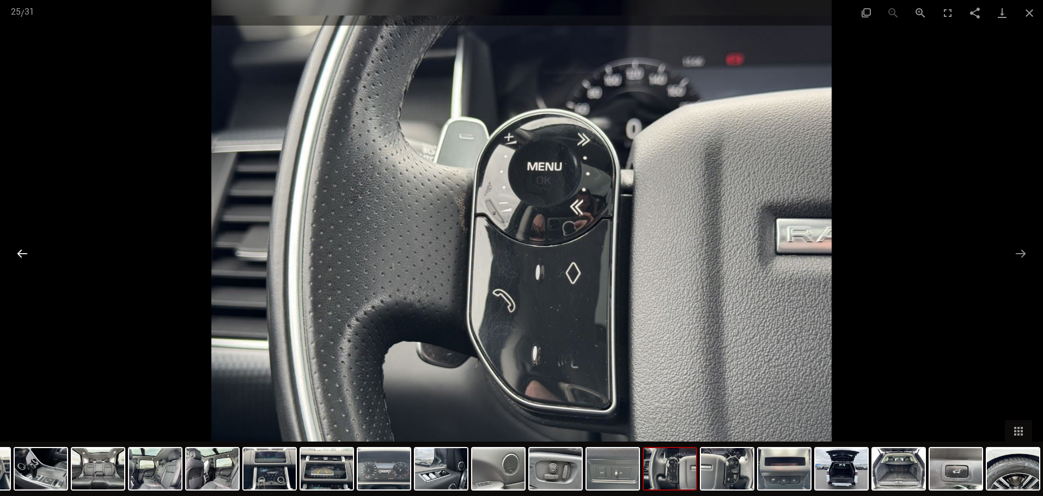
click at [23, 258] on button "الشريحة السابقة" at bounding box center [22, 253] width 23 height 21
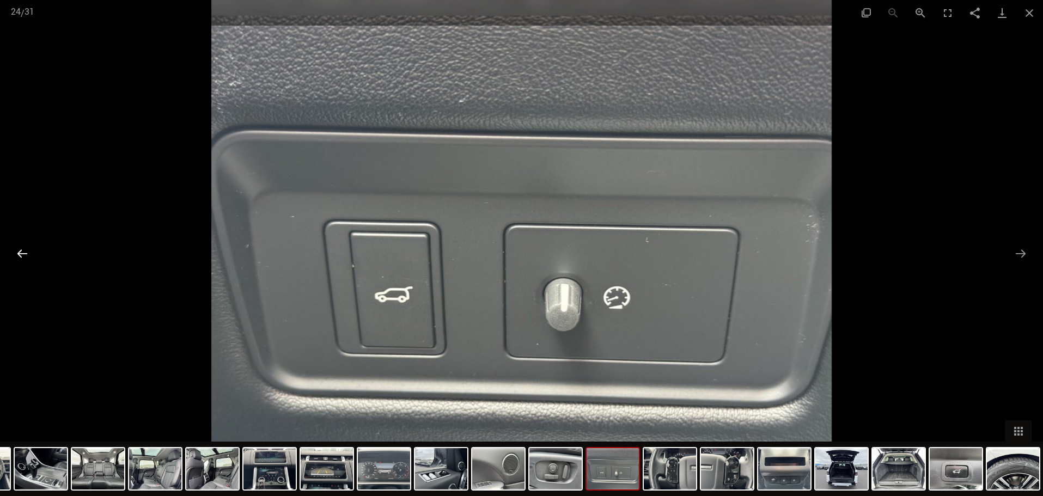
click at [23, 258] on button "الشريحة السابقة" at bounding box center [22, 253] width 23 height 21
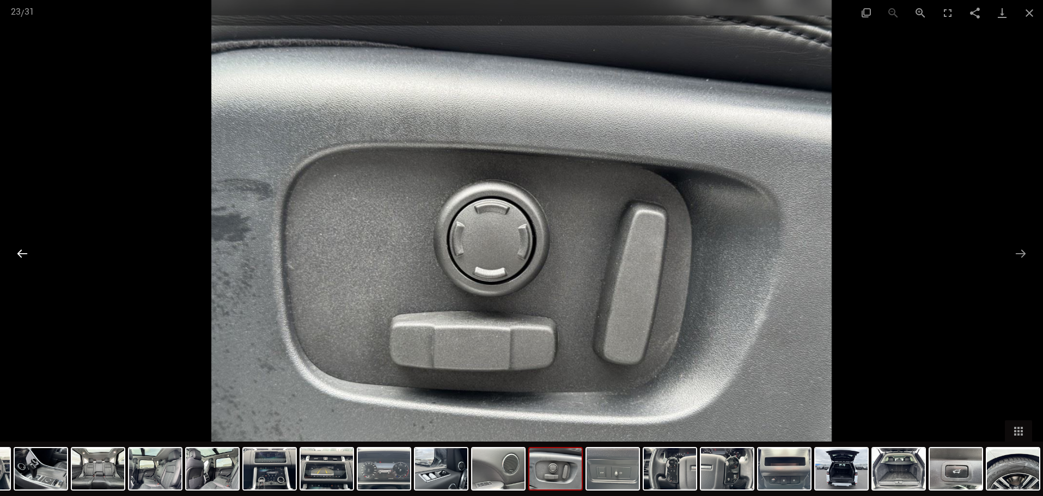
click at [23, 258] on button "الشريحة السابقة" at bounding box center [22, 253] width 23 height 21
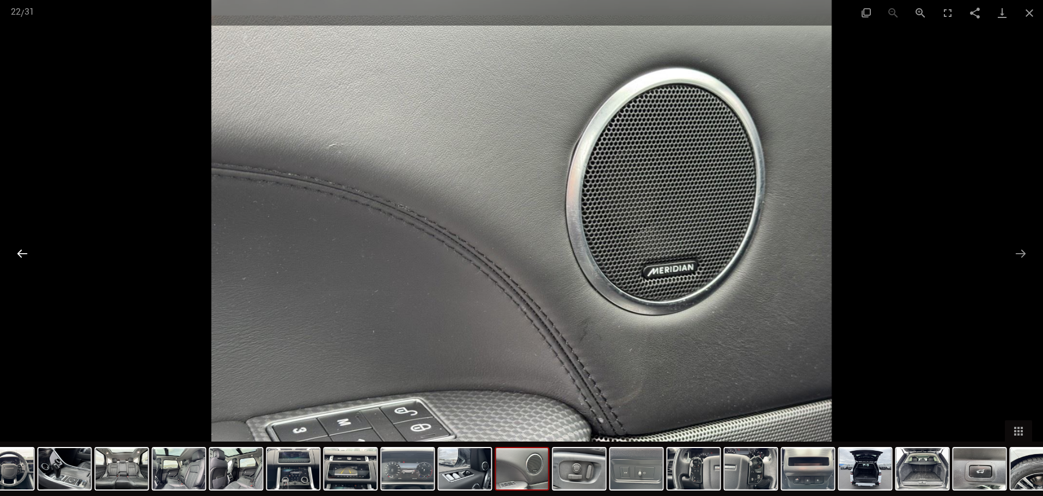
click at [23, 258] on button "الشريحة السابقة" at bounding box center [22, 253] width 23 height 21
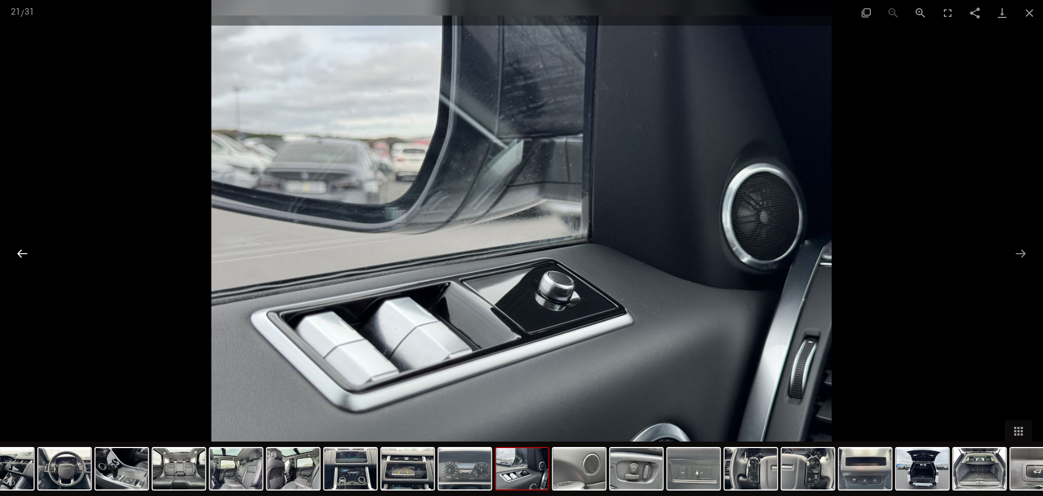
click at [23, 258] on button "الشريحة السابقة" at bounding box center [22, 253] width 23 height 21
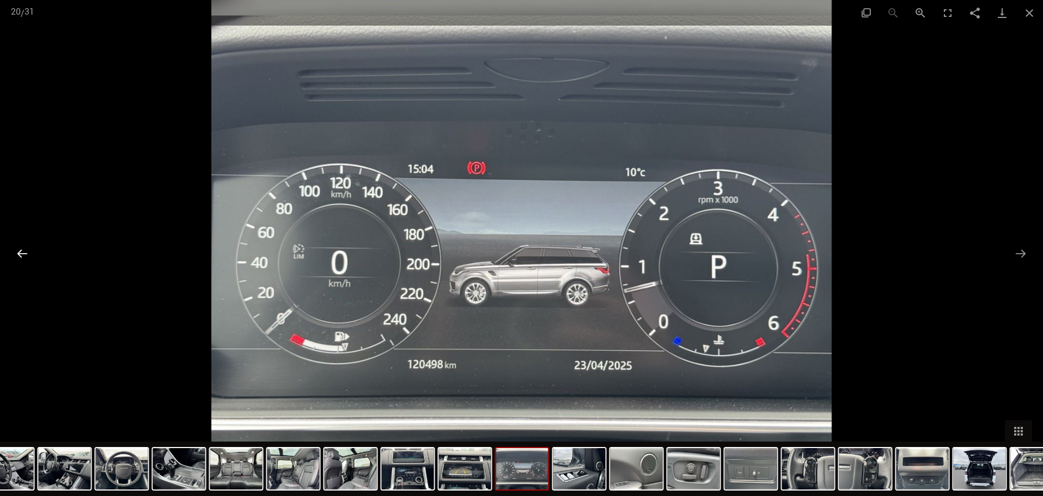
click at [23, 258] on button "الشريحة السابقة" at bounding box center [22, 253] width 23 height 21
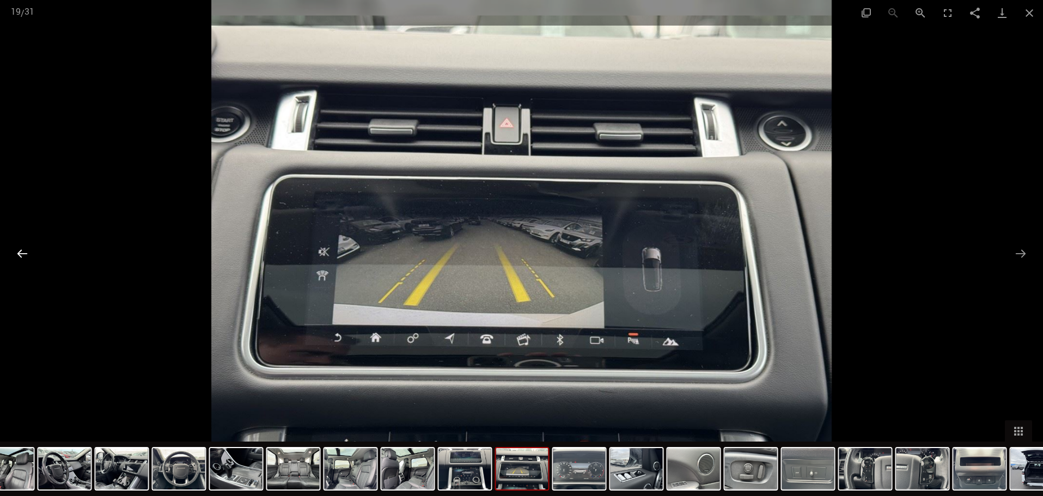
click at [23, 258] on button "الشريحة السابقة" at bounding box center [22, 253] width 23 height 21
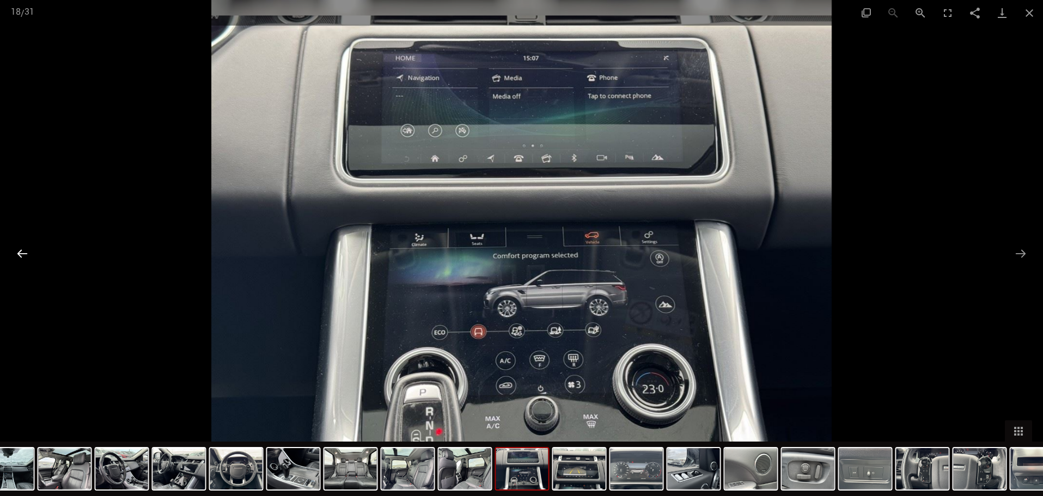
click at [23, 258] on button "الشريحة السابقة" at bounding box center [22, 253] width 23 height 21
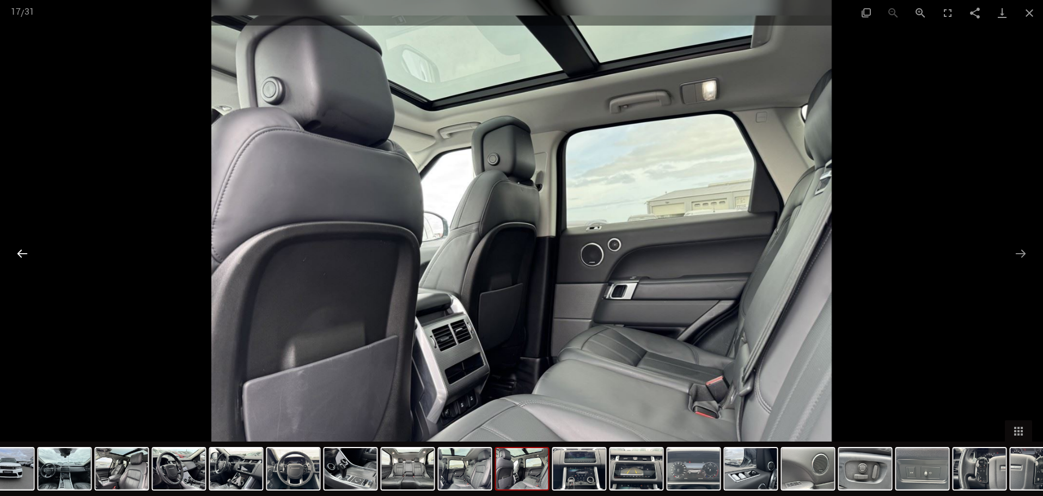
click at [23, 258] on button "الشريحة السابقة" at bounding box center [22, 253] width 23 height 21
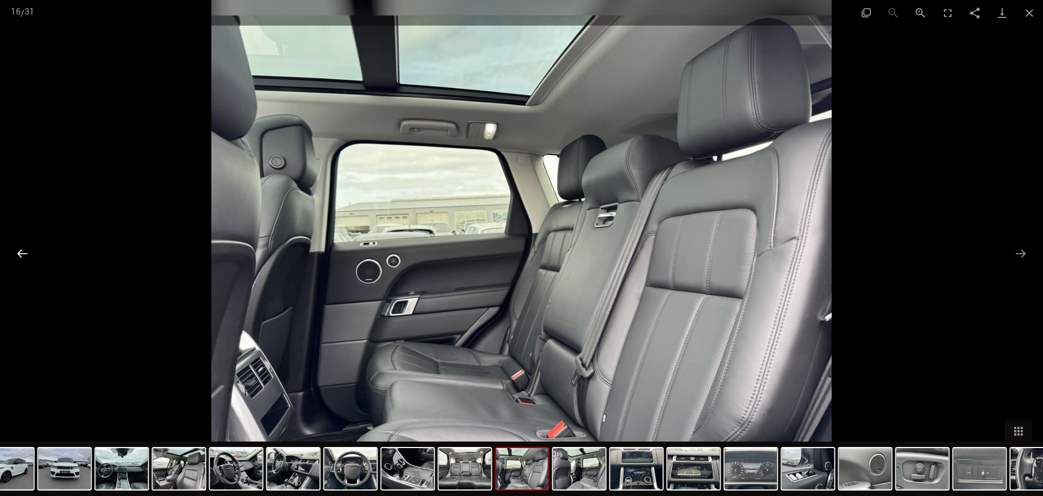
click at [23, 258] on button "الشريحة السابقة" at bounding box center [22, 253] width 23 height 21
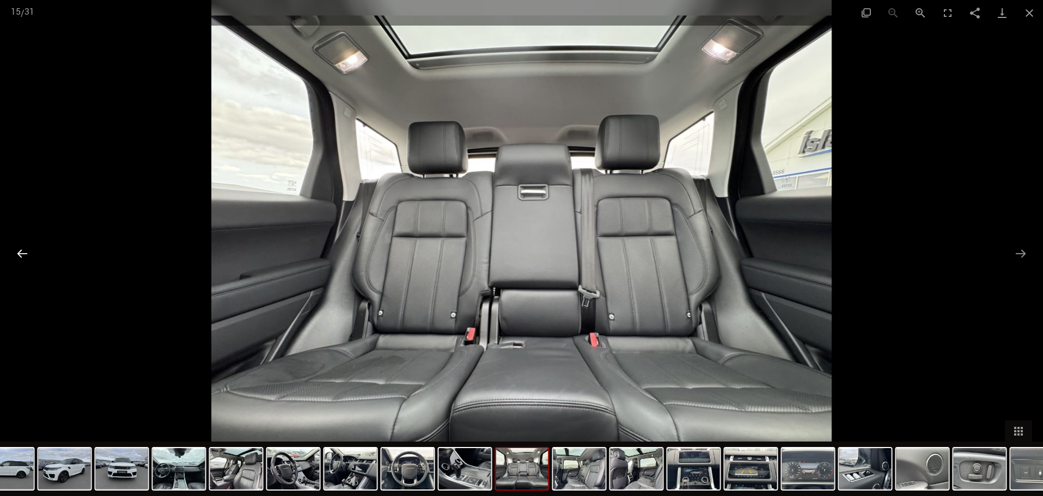
click at [23, 258] on button "الشريحة السابقة" at bounding box center [22, 253] width 23 height 21
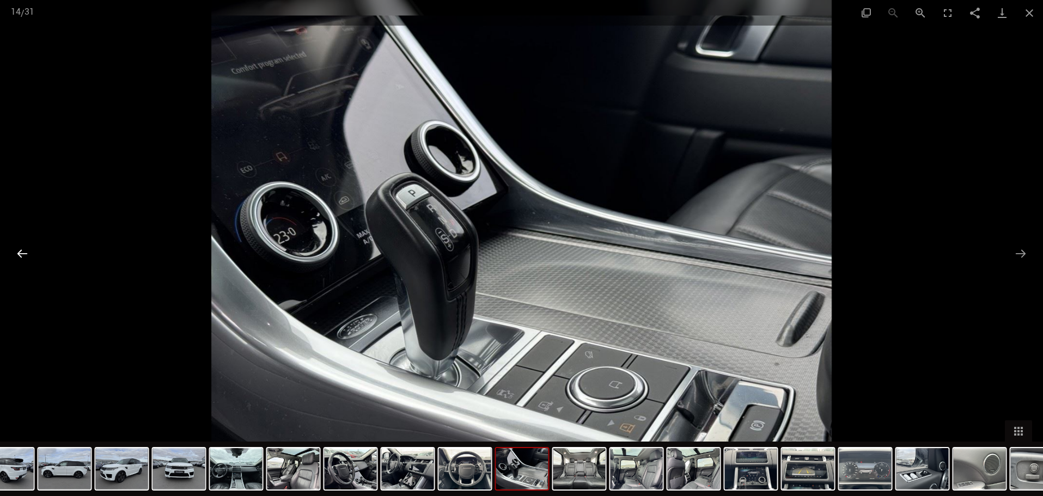
click at [23, 258] on button "الشريحة السابقة" at bounding box center [22, 253] width 23 height 21
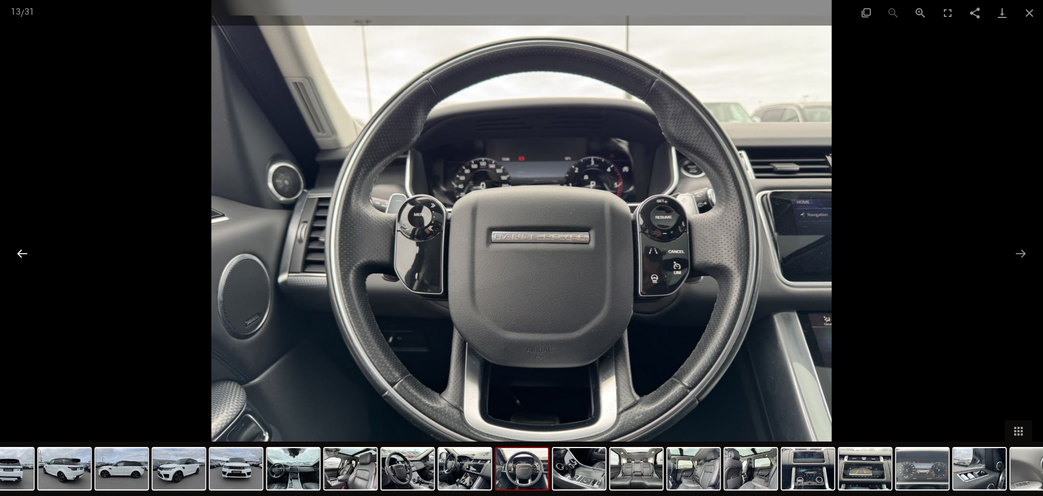
click at [23, 258] on button "الشريحة السابقة" at bounding box center [22, 253] width 23 height 21
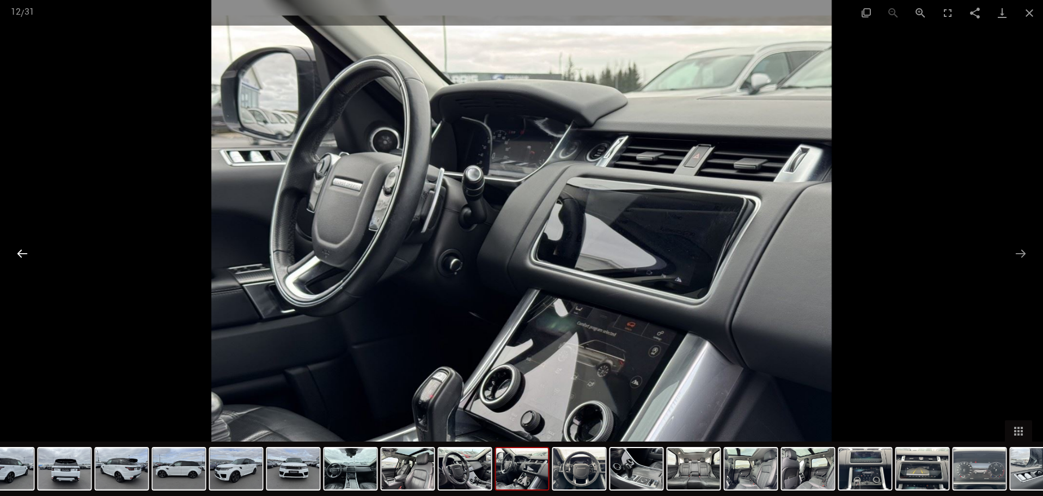
click at [23, 258] on button "الشريحة السابقة" at bounding box center [22, 253] width 23 height 21
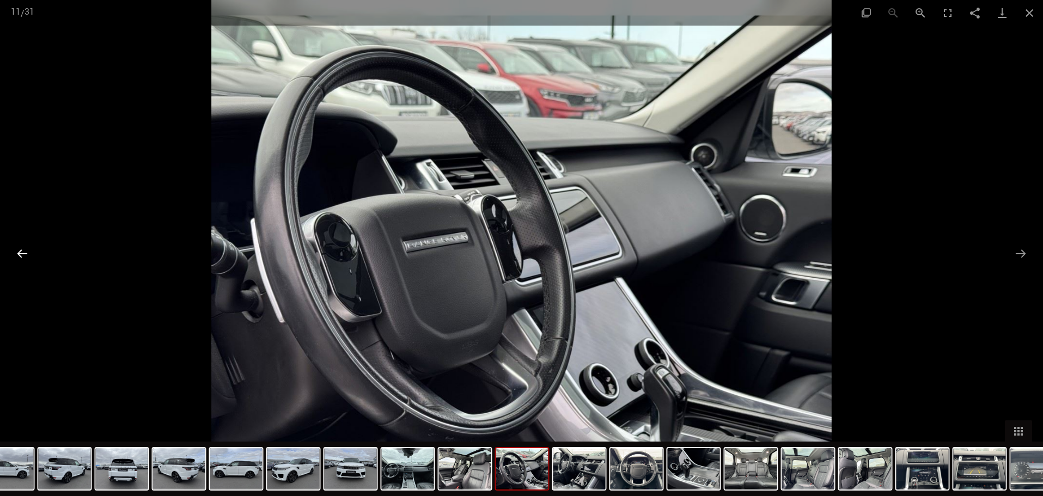
click at [23, 258] on button "الشريحة السابقة" at bounding box center [22, 253] width 23 height 21
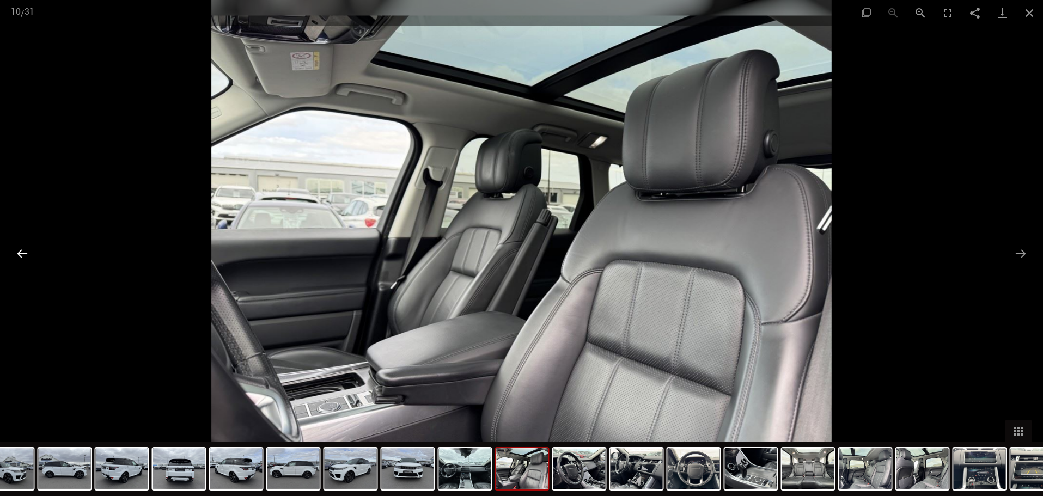
click at [23, 258] on button "الشريحة السابقة" at bounding box center [22, 253] width 23 height 21
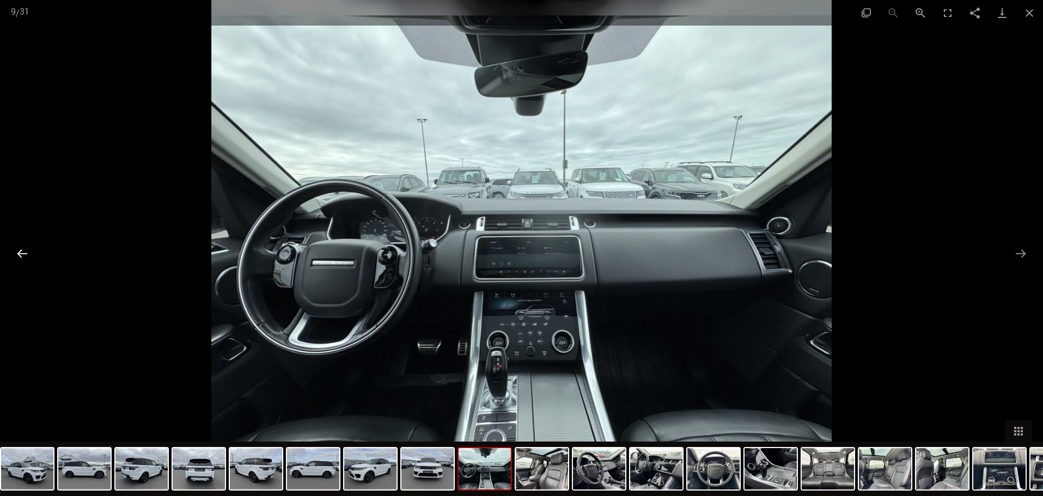
click at [23, 258] on button "الشريحة السابقة" at bounding box center [22, 253] width 23 height 21
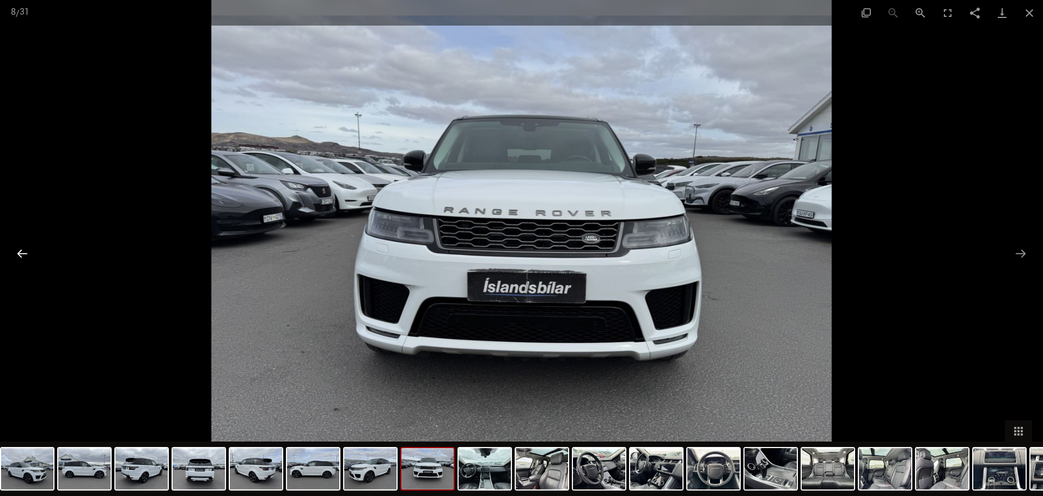
click at [23, 258] on button "الشريحة السابقة" at bounding box center [22, 253] width 23 height 21
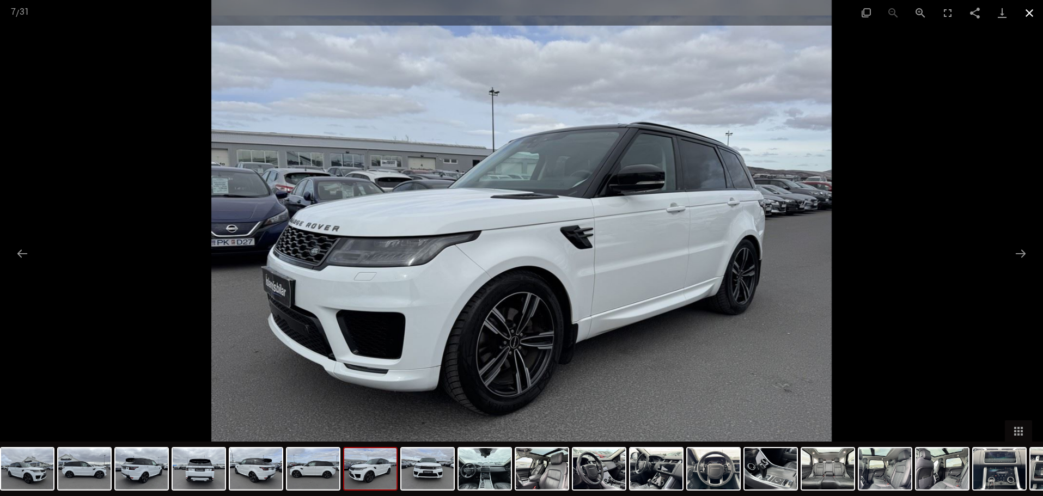
click at [1026, 12] on button "إغلاق المعرض" at bounding box center [1029, 13] width 27 height 26
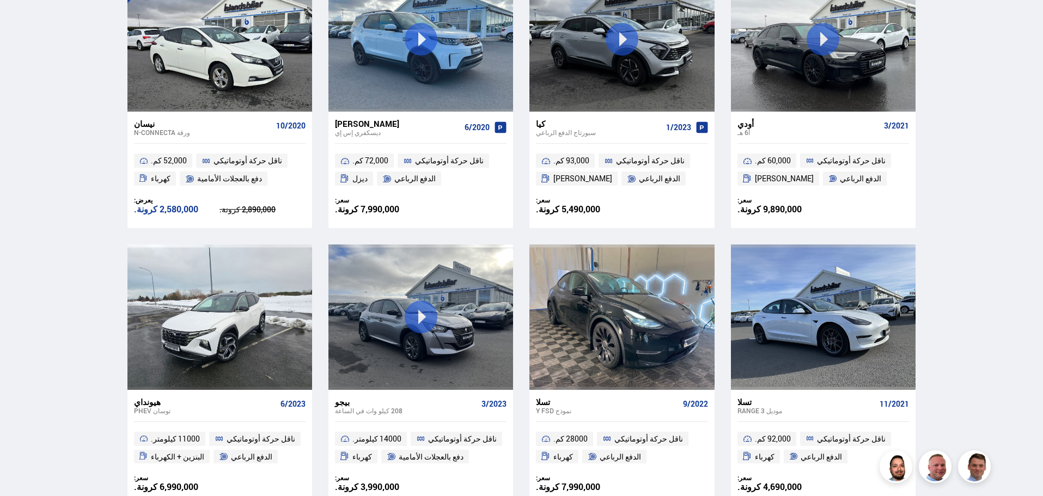
scroll to position [1678, 0]
